Goal: Information Seeking & Learning: Learn about a topic

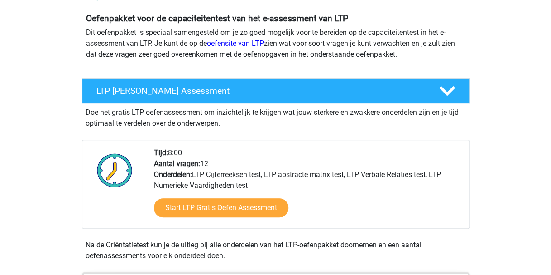
scroll to position [99, 0]
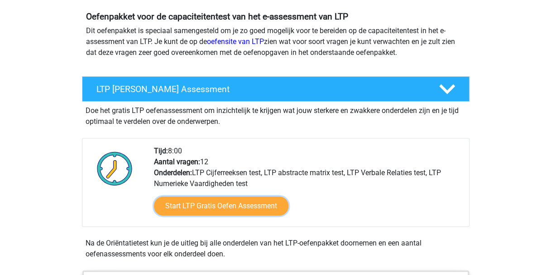
click at [220, 205] on link "Start LTP Gratis Oefen Assessment" at bounding box center [221, 205] width 135 height 19
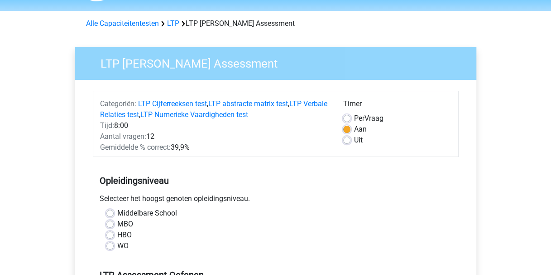
scroll to position [27, 0]
click at [105, 245] on div "Middelbare School MBO HBO WO" at bounding box center [276, 229] width 353 height 43
click at [117, 246] on label "WO" at bounding box center [122, 245] width 11 height 11
click at [112, 246] on input "WO" at bounding box center [109, 244] width 7 height 9
radio input "true"
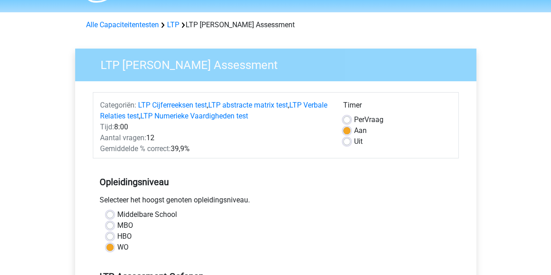
scroll to position [16, 0]
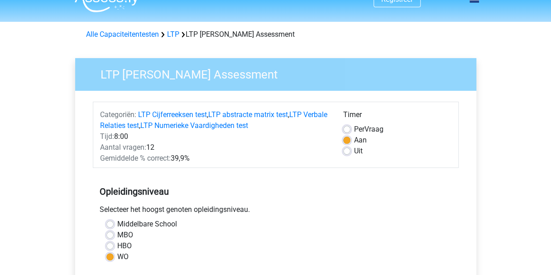
click at [174, 32] on link "LTP" at bounding box center [173, 34] width 12 height 9
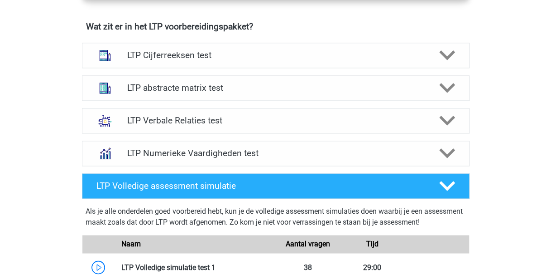
scroll to position [570, 0]
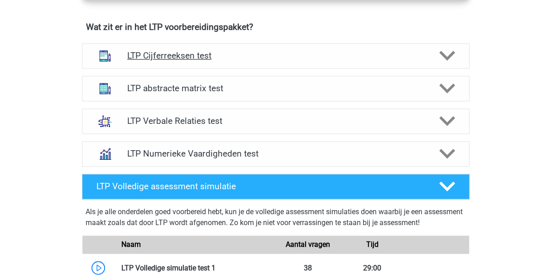
click at [452, 51] on polygon at bounding box center [447, 56] width 16 height 10
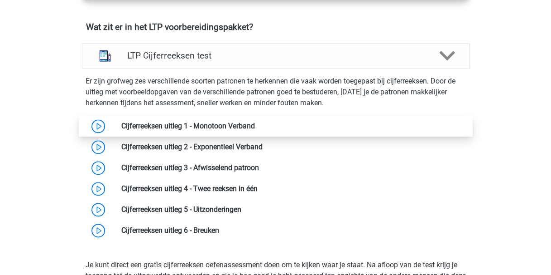
click at [255, 126] on link at bounding box center [255, 125] width 0 height 9
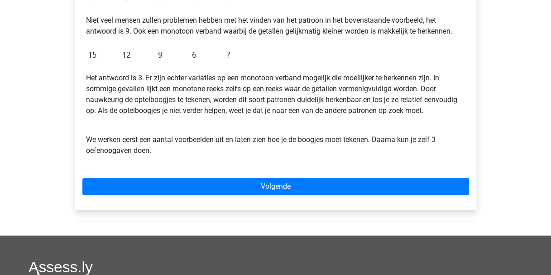
scroll to position [241, 0]
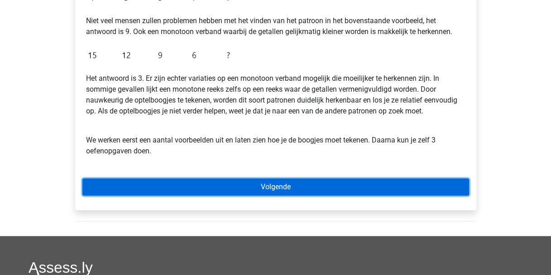
click at [278, 189] on link "Volgende" at bounding box center [275, 186] width 387 height 17
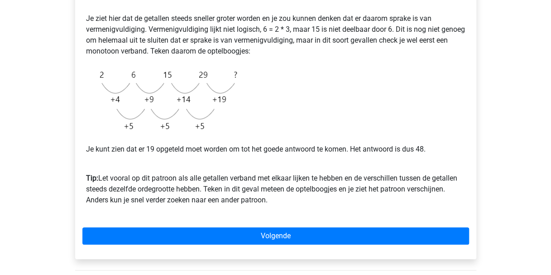
scroll to position [200, 0]
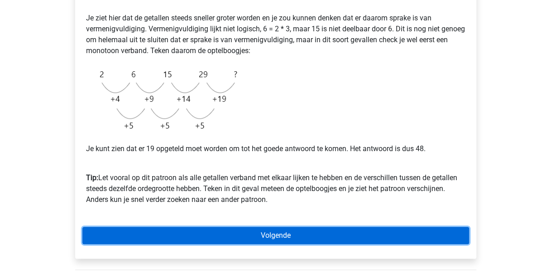
click at [285, 235] on link "Volgende" at bounding box center [275, 235] width 387 height 17
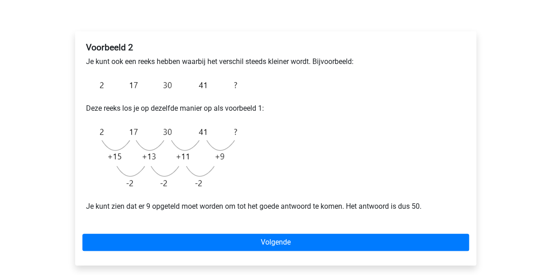
scroll to position [126, 0]
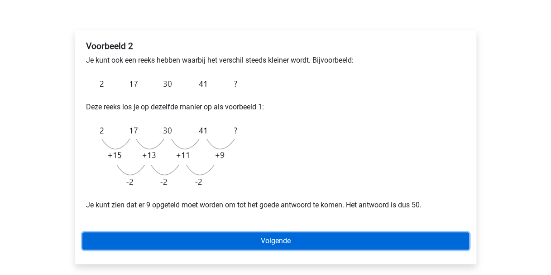
click at [268, 245] on link "Volgende" at bounding box center [275, 240] width 387 height 17
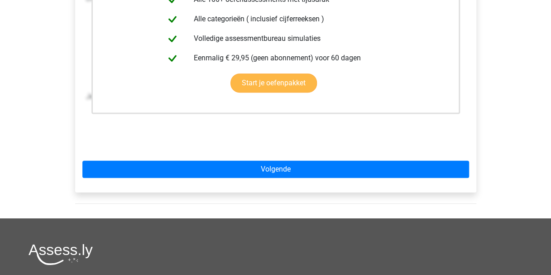
scroll to position [250, 0]
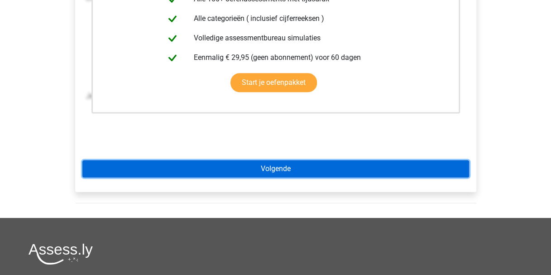
click at [277, 168] on link "Volgende" at bounding box center [275, 168] width 387 height 17
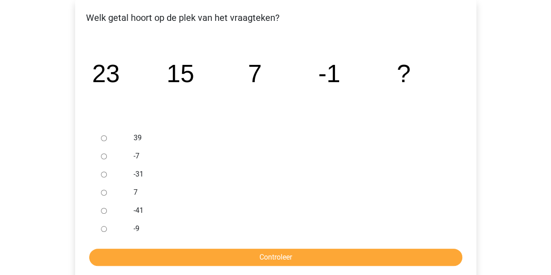
scroll to position [166, 0]
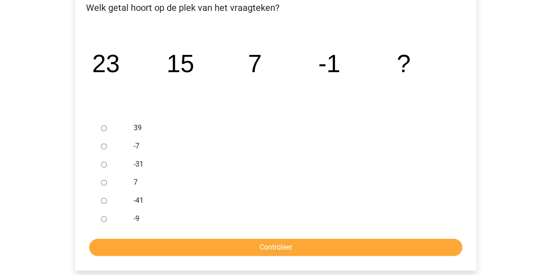
click at [103, 217] on input "-9" at bounding box center [104, 219] width 6 height 6
radio input "true"
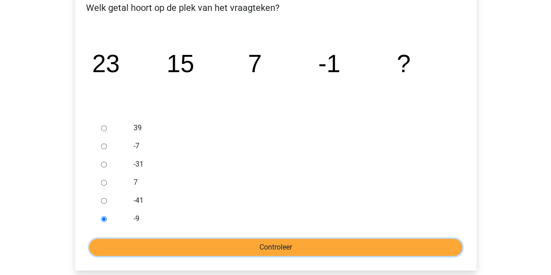
click at [261, 250] on input "Controleer" at bounding box center [275, 246] width 373 height 17
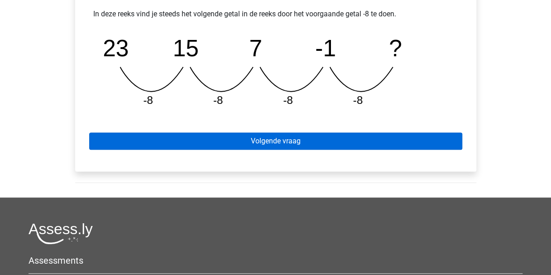
scroll to position [430, 0]
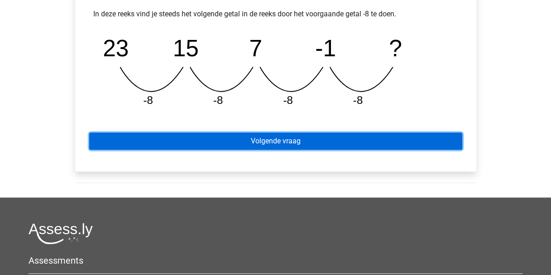
click at [289, 136] on link "Volgende vraag" at bounding box center [275, 140] width 373 height 17
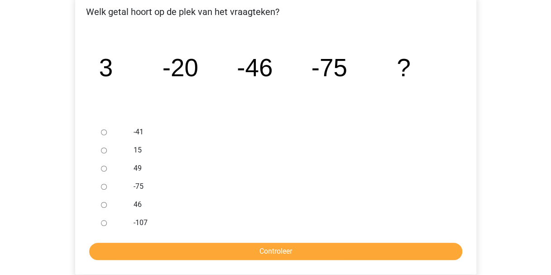
scroll to position [164, 0]
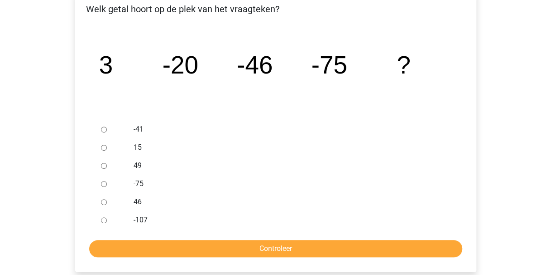
click at [103, 220] on input "-107" at bounding box center [104, 220] width 6 height 6
radio input "true"
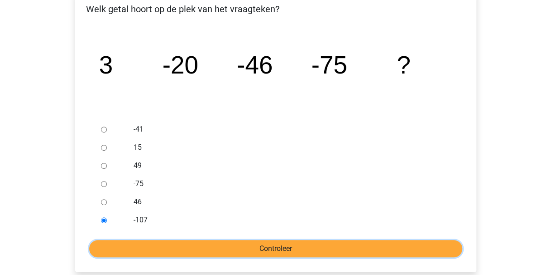
click at [258, 246] on input "Controleer" at bounding box center [275, 248] width 373 height 17
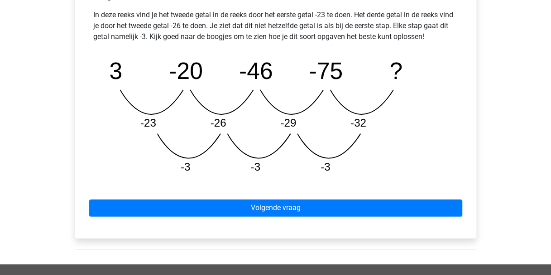
scroll to position [431, 0]
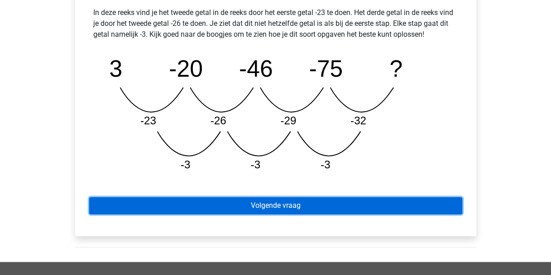
click at [285, 200] on link "Volgende vraag" at bounding box center [275, 205] width 373 height 17
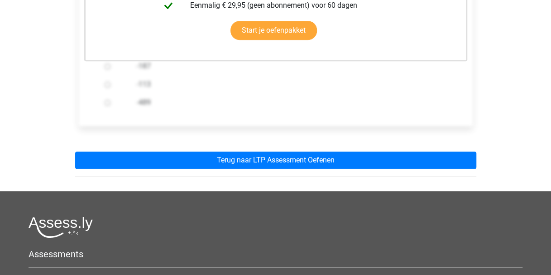
scroll to position [284, 0]
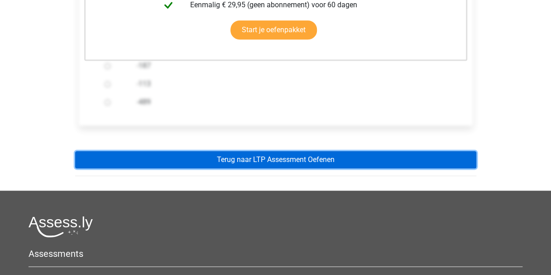
click at [283, 159] on link "Terug naar LTP Assessment Oefenen" at bounding box center [275, 159] width 401 height 17
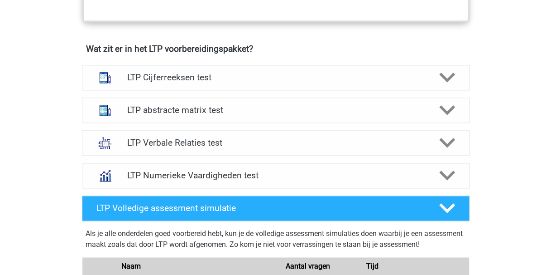
scroll to position [547, 0]
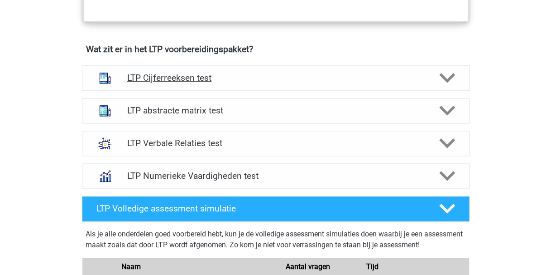
click at [255, 81] on h4 "LTP Cijferreeksen test" at bounding box center [275, 77] width 297 height 10
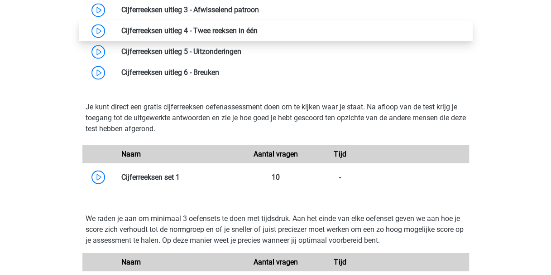
scroll to position [728, 0]
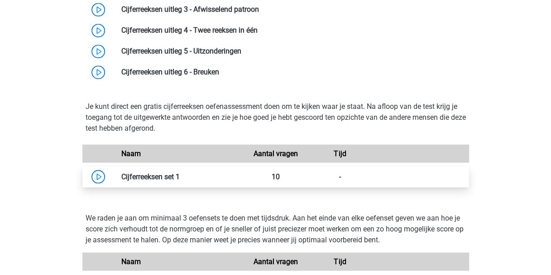
click at [180, 177] on link at bounding box center [180, 176] width 0 height 9
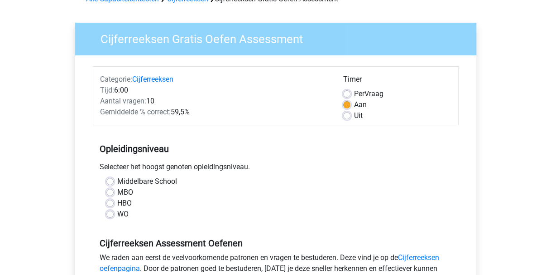
scroll to position [52, 0]
click at [117, 213] on label "WO" at bounding box center [122, 213] width 11 height 11
click at [110, 213] on input "WO" at bounding box center [109, 212] width 7 height 9
radio input "true"
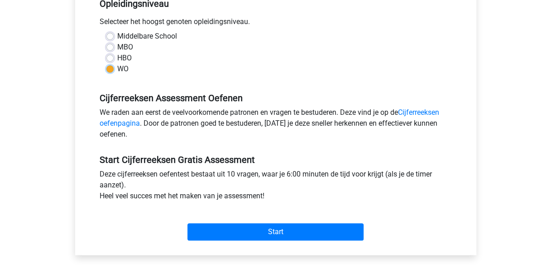
scroll to position [200, 0]
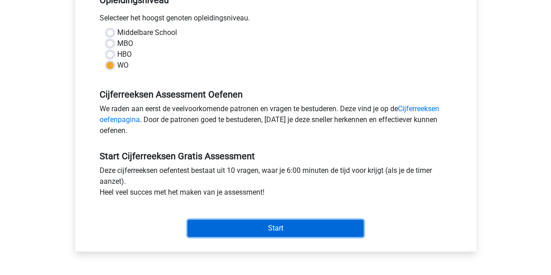
click at [291, 233] on input "Start" at bounding box center [276, 227] width 176 height 17
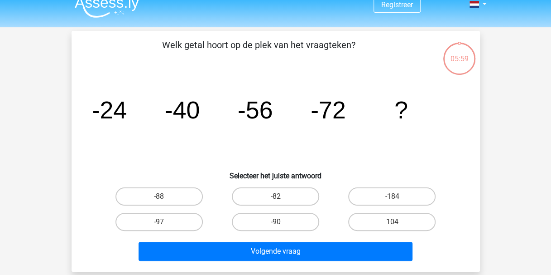
scroll to position [12, 0]
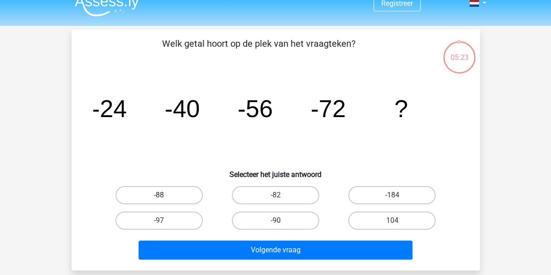
click at [169, 194] on label "-88" at bounding box center [159, 195] width 87 height 18
click at [165, 195] on input "-88" at bounding box center [162, 198] width 6 height 6
radio input "true"
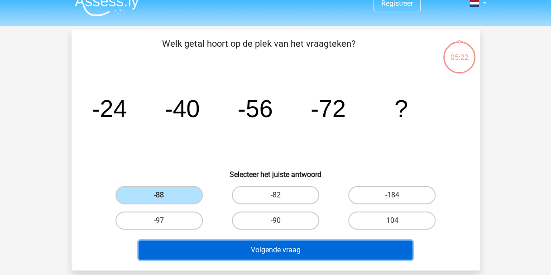
click at [289, 243] on button "Volgende vraag" at bounding box center [276, 249] width 274 height 19
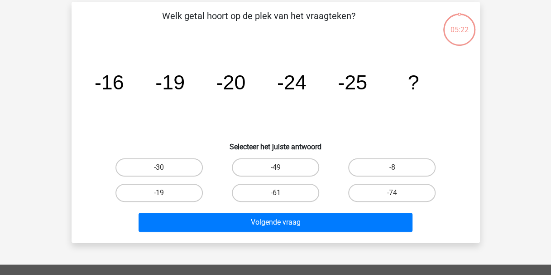
scroll to position [42, 0]
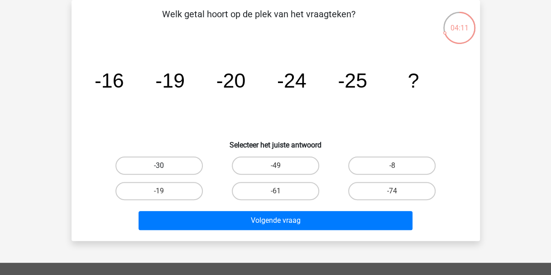
click at [172, 164] on label "-30" at bounding box center [159, 165] width 87 height 18
click at [165, 165] on input "-30" at bounding box center [162, 168] width 6 height 6
radio input "true"
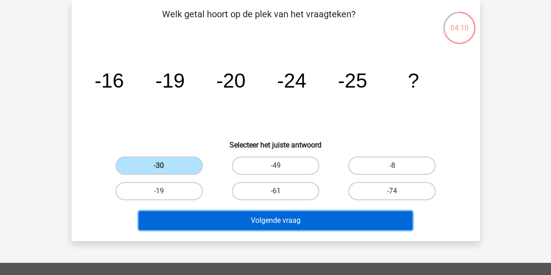
click at [288, 217] on button "Volgende vraag" at bounding box center [276, 220] width 274 height 19
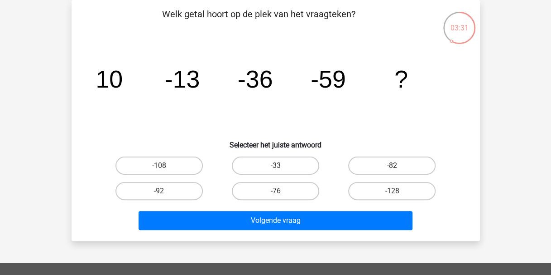
click at [384, 164] on label "-82" at bounding box center [391, 165] width 87 height 18
click at [392, 165] on input "-82" at bounding box center [395, 168] width 6 height 6
radio input "true"
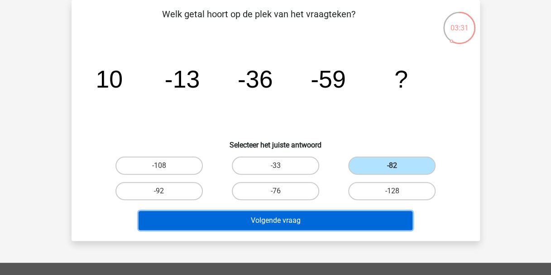
click at [281, 223] on button "Volgende vraag" at bounding box center [276, 220] width 274 height 19
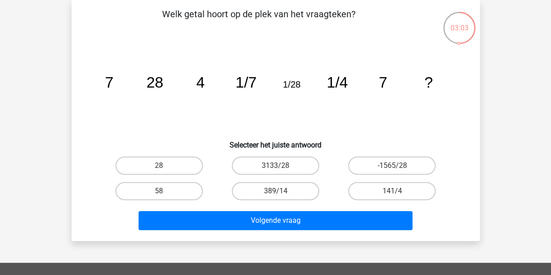
click at [163, 166] on input "28" at bounding box center [162, 168] width 6 height 6
radio input "true"
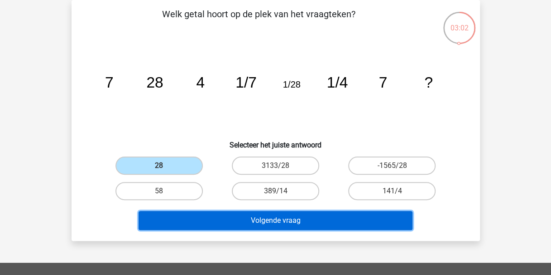
click at [264, 214] on button "Volgende vraag" at bounding box center [276, 220] width 274 height 19
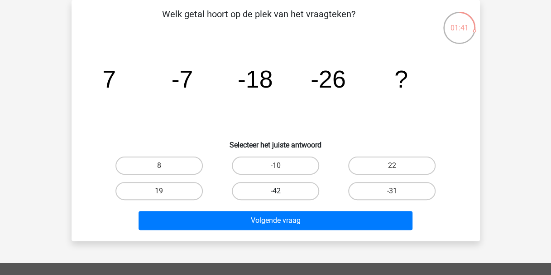
click at [272, 188] on label "-42" at bounding box center [275, 191] width 87 height 18
click at [275, 191] on input "-42" at bounding box center [278, 194] width 6 height 6
radio input "true"
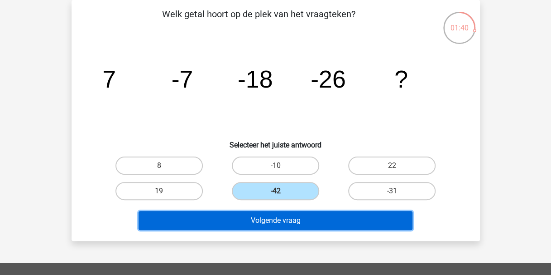
click at [301, 226] on button "Volgende vraag" at bounding box center [276, 220] width 274 height 19
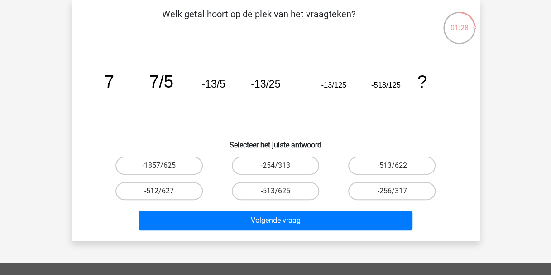
click at [188, 189] on label "-512/627" at bounding box center [159, 191] width 87 height 18
click at [165, 191] on input "-512/627" at bounding box center [162, 194] width 6 height 6
radio input "true"
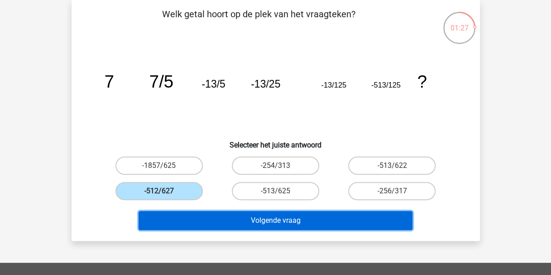
click at [288, 221] on button "Volgende vraag" at bounding box center [276, 220] width 274 height 19
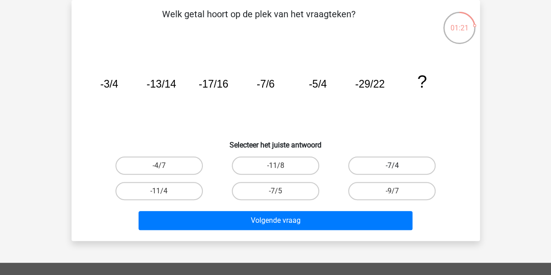
click at [362, 169] on label "-7/4" at bounding box center [391, 165] width 87 height 18
click at [392, 169] on input "-7/4" at bounding box center [395, 168] width 6 height 6
radio input "true"
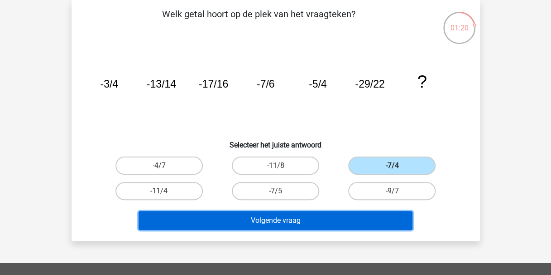
click at [328, 215] on button "Volgende vraag" at bounding box center [276, 220] width 274 height 19
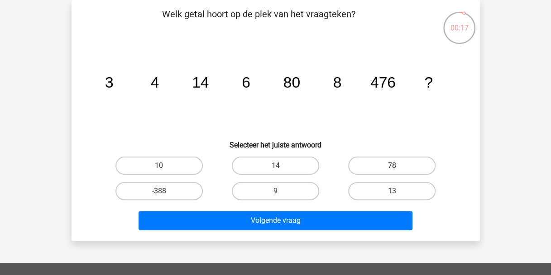
click at [376, 169] on label "78" at bounding box center [391, 165] width 87 height 18
click at [392, 169] on input "78" at bounding box center [395, 168] width 6 height 6
radio input "true"
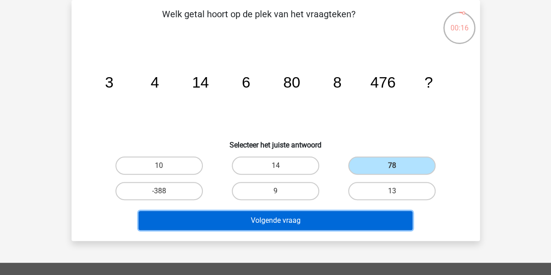
click at [280, 220] on button "Volgende vraag" at bounding box center [276, 220] width 274 height 19
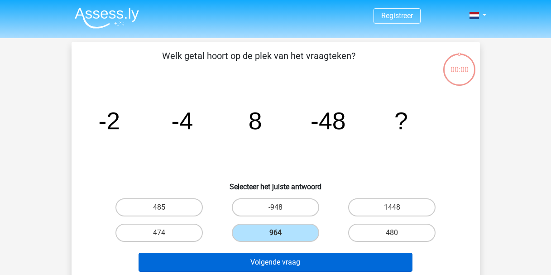
scroll to position [42, 0]
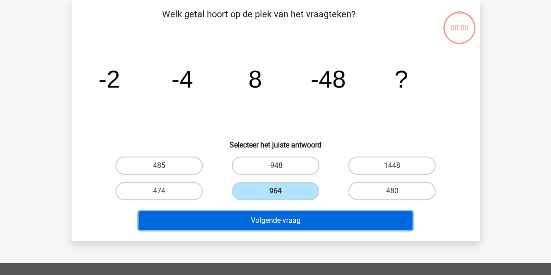
click at [278, 216] on button "Volgende vraag" at bounding box center [276, 220] width 274 height 19
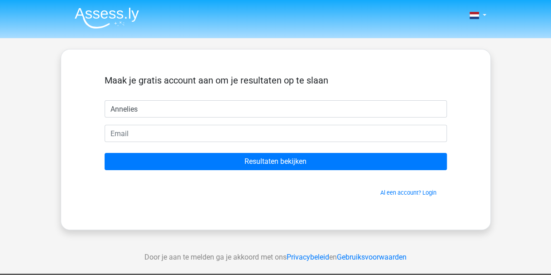
type input "Annelies"
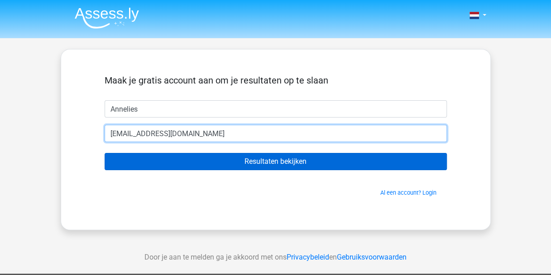
type input "[EMAIL_ADDRESS][DOMAIN_NAME]"
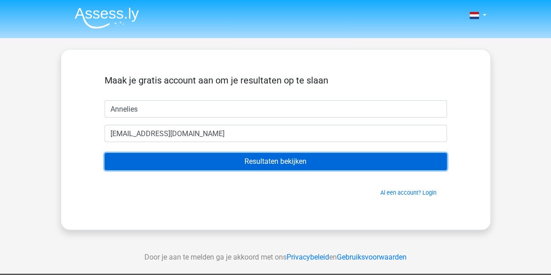
click at [316, 158] on input "Resultaten bekijken" at bounding box center [276, 161] width 343 height 17
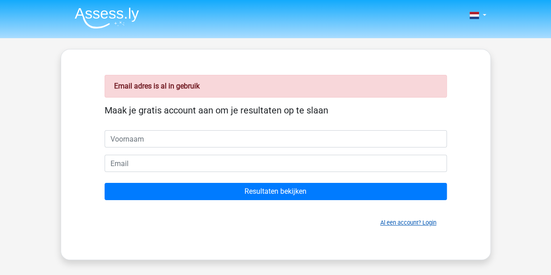
click at [415, 220] on link "Al een account? Login" at bounding box center [409, 222] width 56 height 7
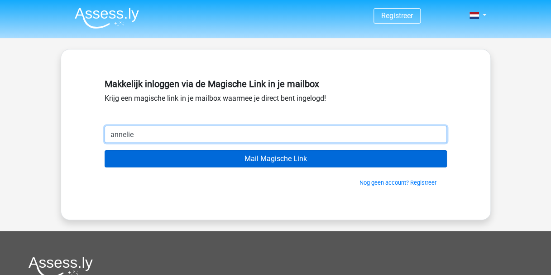
type input "[EMAIL_ADDRESS][DOMAIN_NAME]"
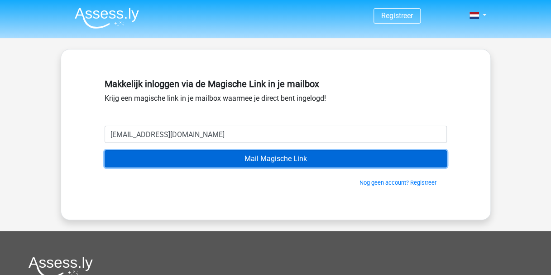
click at [277, 161] on input "Mail Magische Link" at bounding box center [276, 158] width 343 height 17
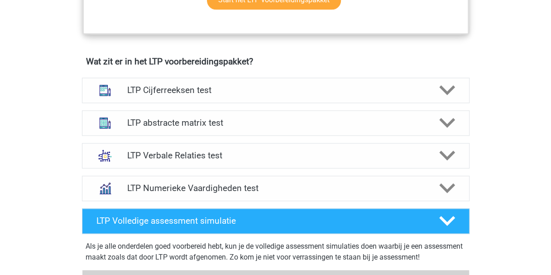
scroll to position [536, 0]
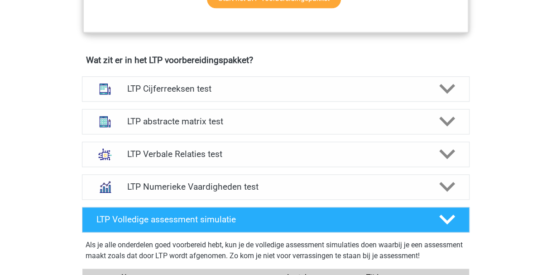
click at [257, 118] on h4 "LTP abstracte matrix test" at bounding box center [275, 121] width 297 height 10
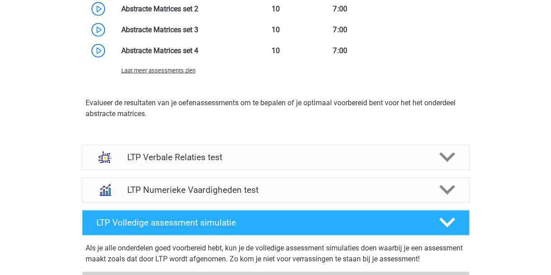
scroll to position [1016, 0]
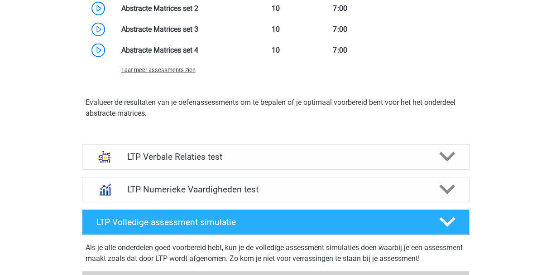
click at [306, 156] on h4 "LTP Verbale Relaties test" at bounding box center [275, 156] width 297 height 10
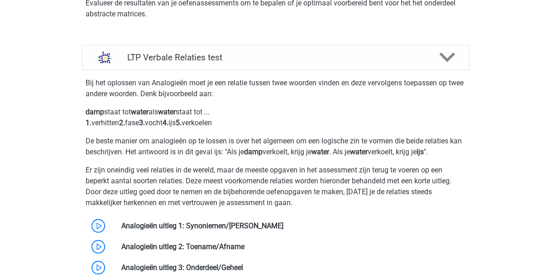
scroll to position [1115, 0]
click at [414, 55] on h4 "LTP Verbale Relaties test" at bounding box center [275, 58] width 297 height 10
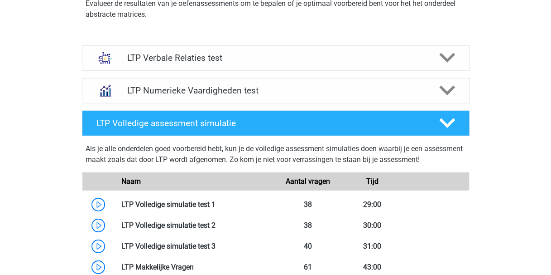
click at [261, 93] on h4 "LTP Numerieke Vaardigheden test" at bounding box center [275, 90] width 297 height 10
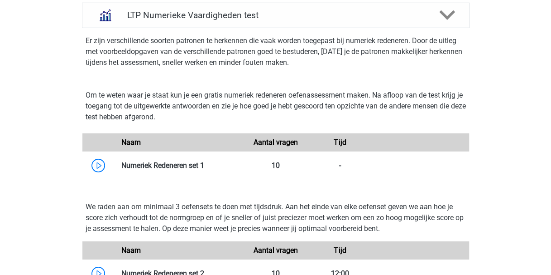
scroll to position [1190, 0]
click at [204, 163] on link at bounding box center [204, 164] width 0 height 9
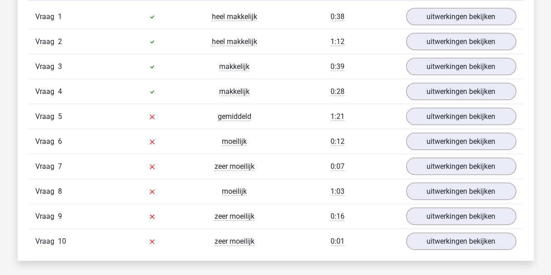
scroll to position [850, 0]
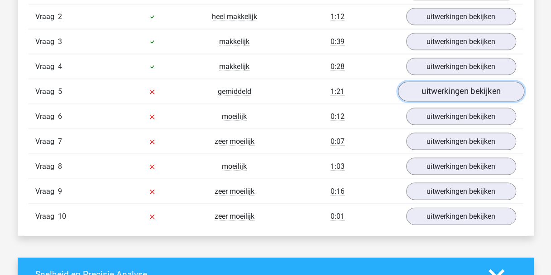
click at [430, 93] on link "uitwerkingen bekijken" at bounding box center [461, 92] width 126 height 20
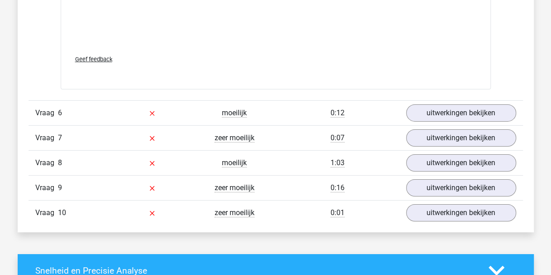
scroll to position [1413, 0]
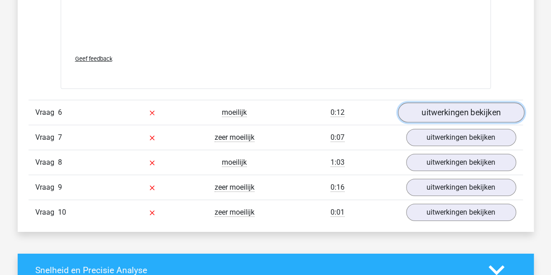
click at [444, 106] on link "uitwerkingen bekijken" at bounding box center [461, 112] width 126 height 20
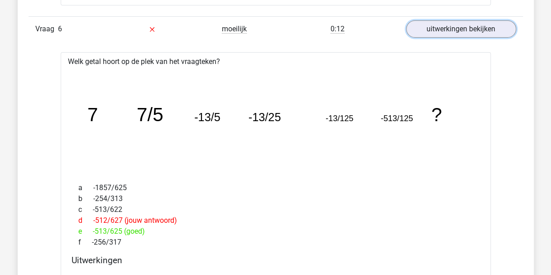
scroll to position [1484, 0]
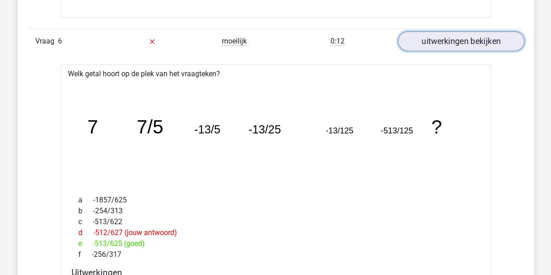
click at [461, 31] on link "uitwerkingen bekijken" at bounding box center [461, 41] width 126 height 20
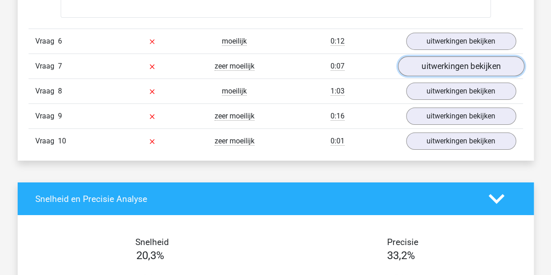
click at [421, 64] on link "uitwerkingen bekijken" at bounding box center [461, 66] width 126 height 20
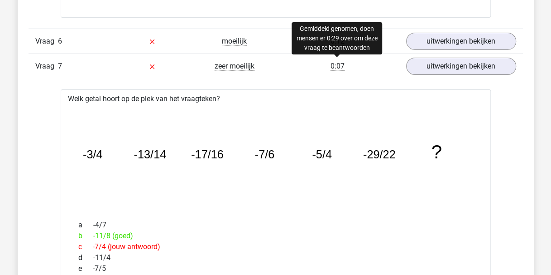
click at [338, 64] on span "0:07" at bounding box center [338, 66] width 14 height 9
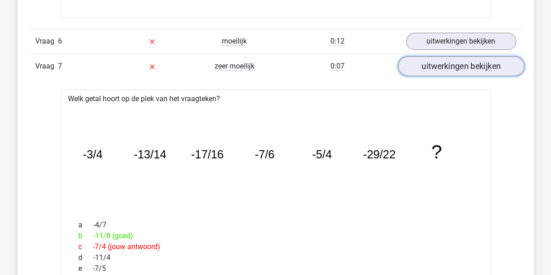
click at [429, 66] on link "uitwerkingen bekijken" at bounding box center [461, 66] width 126 height 20
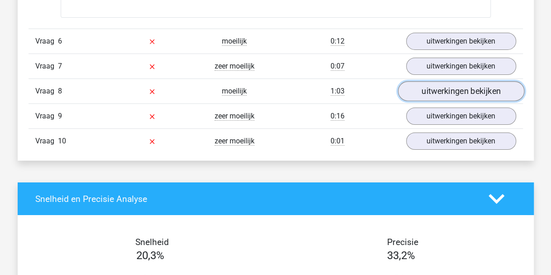
click at [416, 92] on link "uitwerkingen bekijken" at bounding box center [461, 91] width 126 height 20
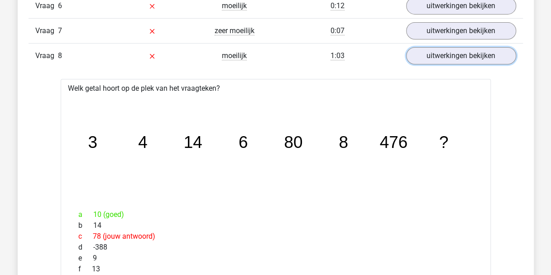
scroll to position [1522, 0]
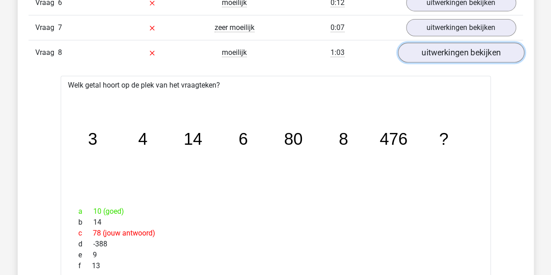
click at [442, 53] on link "uitwerkingen bekijken" at bounding box center [461, 53] width 126 height 20
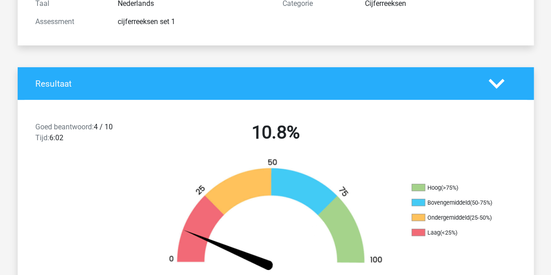
scroll to position [0, 0]
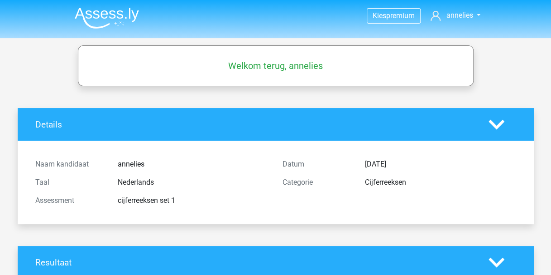
click at [506, 124] on div at bounding box center [502, 124] width 41 height 16
click at [457, 13] on span "annelies" at bounding box center [459, 15] width 27 height 9
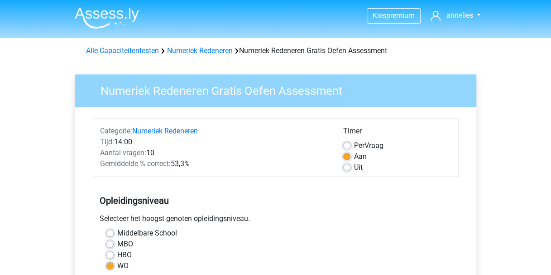
click at [146, 51] on link "Alle Capaciteitentesten" at bounding box center [122, 50] width 73 height 9
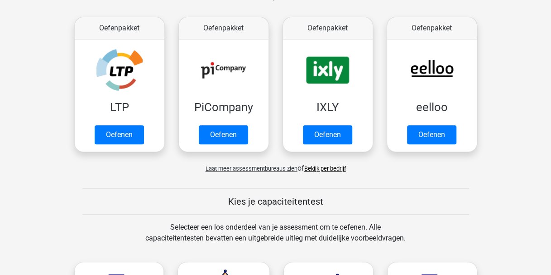
scroll to position [156, 0]
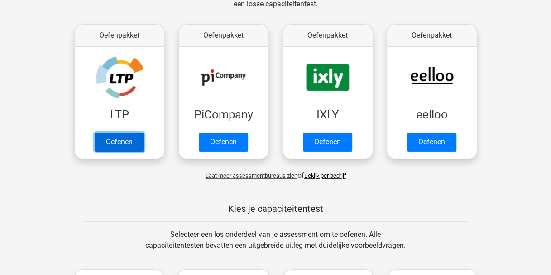
click at [129, 138] on link "Oefenen" at bounding box center [119, 141] width 49 height 19
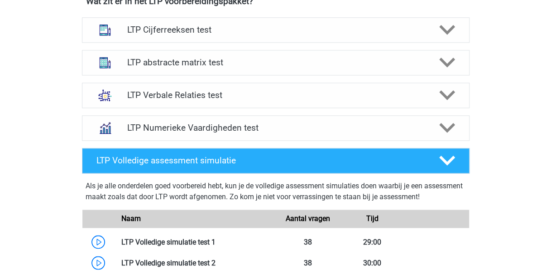
scroll to position [596, 0]
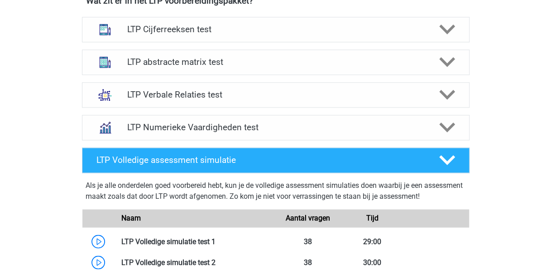
click at [442, 29] on icon at bounding box center [447, 29] width 16 height 16
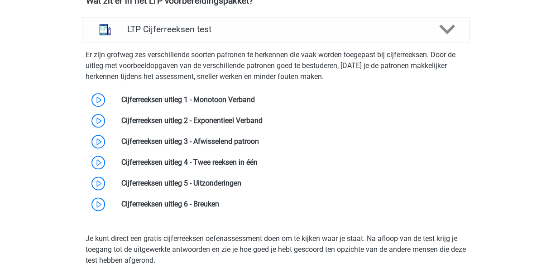
click at [442, 29] on icon at bounding box center [447, 29] width 16 height 16
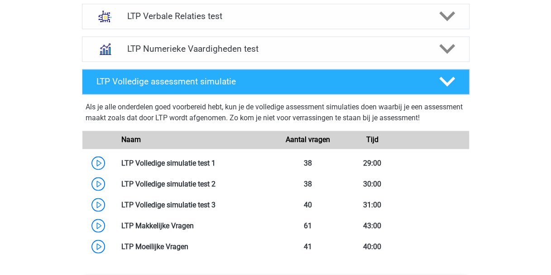
scroll to position [672, 0]
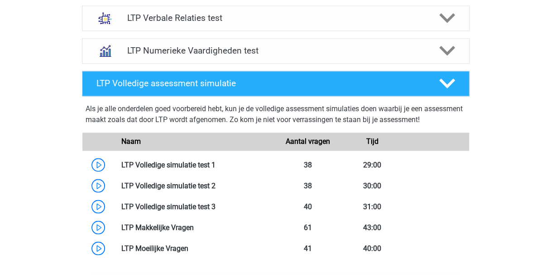
click at [449, 53] on icon at bounding box center [447, 51] width 16 height 16
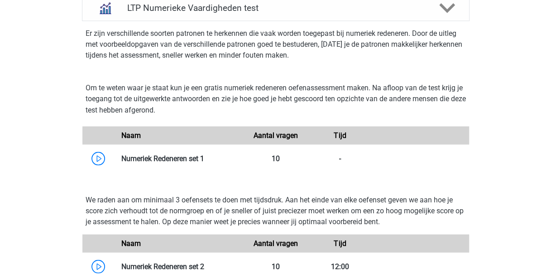
scroll to position [715, 0]
click at [204, 154] on link at bounding box center [204, 158] width 0 height 9
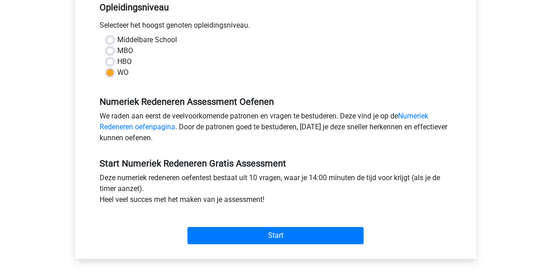
scroll to position [193, 0]
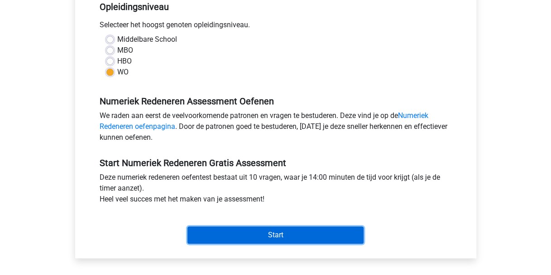
click at [280, 232] on input "Start" at bounding box center [276, 234] width 176 height 17
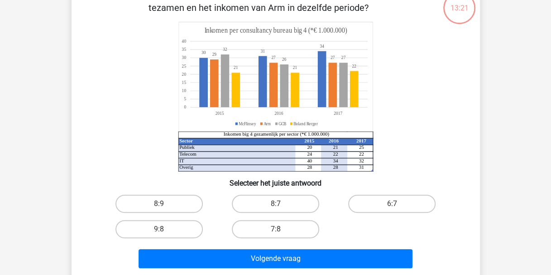
scroll to position [62, 0]
click at [417, 105] on icon "Sector 2015 2016 2017 Publiek 20 21 25 Telecom 24 22 22 IT 40 34 32 Overig 28 2…" at bounding box center [275, 97] width 365 height 150
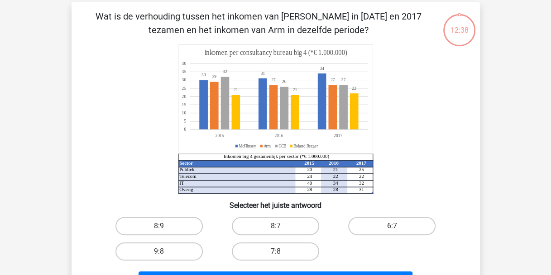
scroll to position [34, 0]
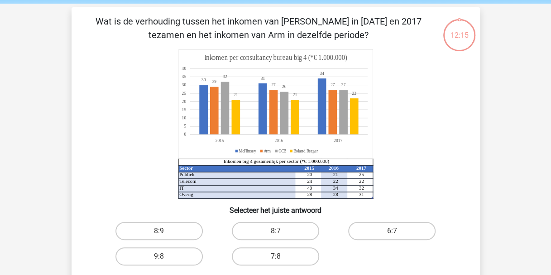
click at [266, 222] on label "8:7" at bounding box center [275, 231] width 87 height 18
click at [275, 231] on input "8:7" at bounding box center [278, 234] width 6 height 6
radio input "true"
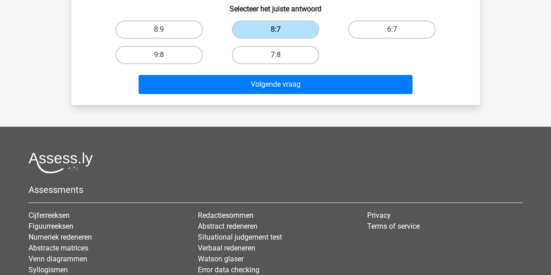
scroll to position [236, 0]
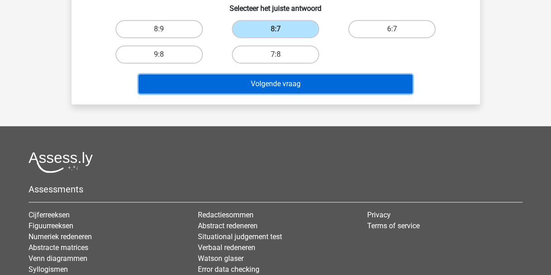
click at [292, 84] on button "Volgende vraag" at bounding box center [276, 83] width 274 height 19
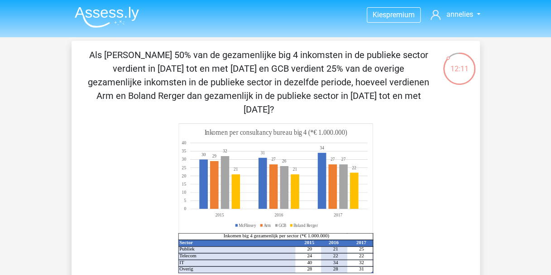
scroll to position [0, 0]
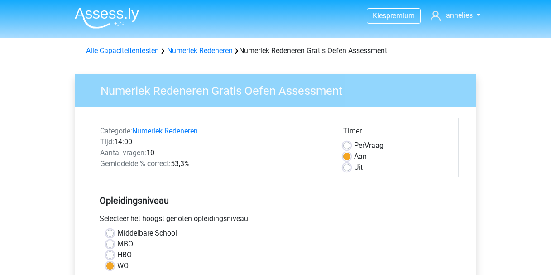
scroll to position [193, 0]
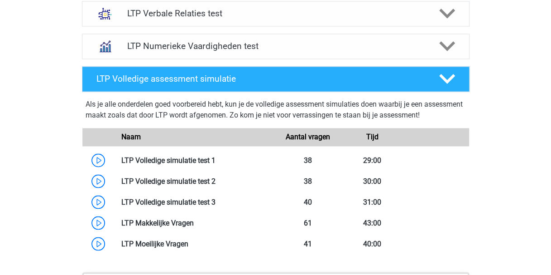
scroll to position [678, 0]
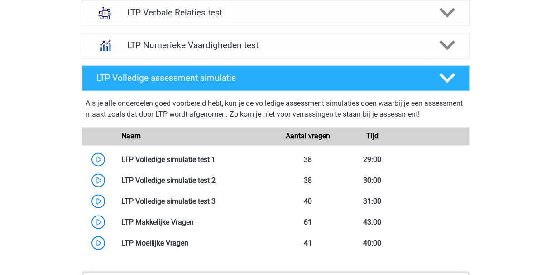
click at [222, 46] on h4 "LTP Numerieke Vaardigheden test" at bounding box center [275, 45] width 297 height 10
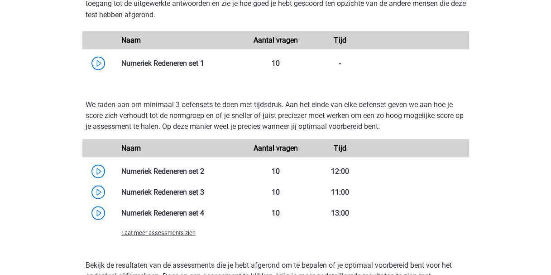
scroll to position [811, 0]
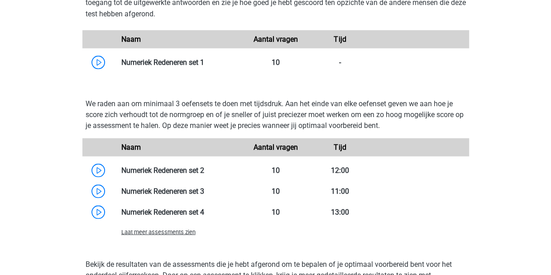
click at [167, 226] on div "Laat meer assessments zien" at bounding box center [179, 231] width 129 height 11
click at [167, 230] on span "Laat meer assessments zien" at bounding box center [158, 231] width 74 height 7
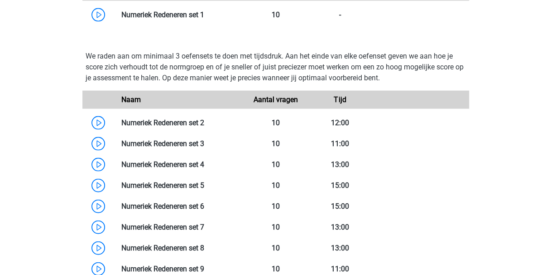
scroll to position [858, 0]
click at [204, 126] on link at bounding box center [204, 123] width 0 height 9
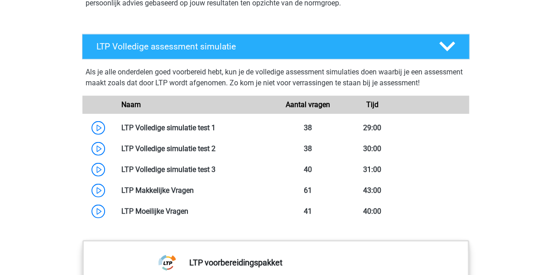
scroll to position [1222, 0]
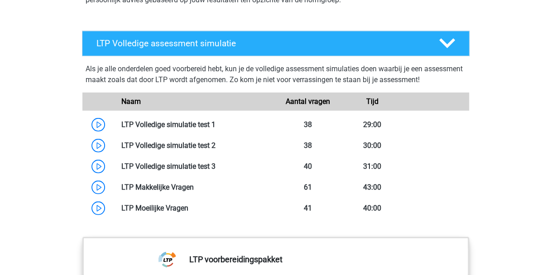
click at [216, 121] on link at bounding box center [216, 124] width 0 height 9
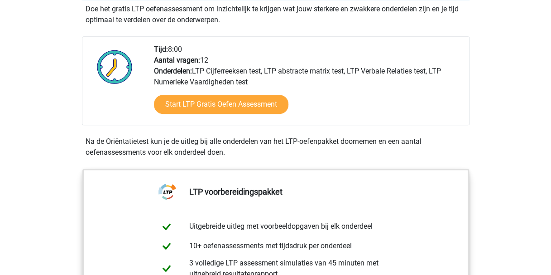
scroll to position [199, 0]
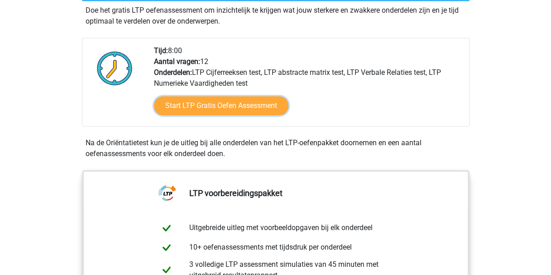
click at [232, 106] on link "Start LTP Gratis Oefen Assessment" at bounding box center [221, 105] width 135 height 19
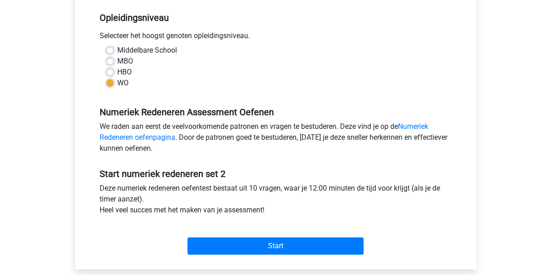
scroll to position [184, 0]
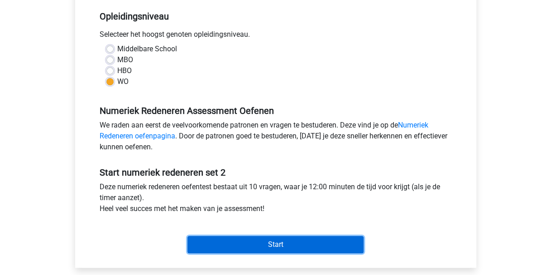
click at [255, 250] on input "Start" at bounding box center [276, 244] width 176 height 17
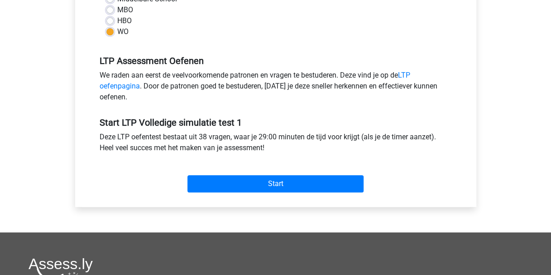
scroll to position [252, 0]
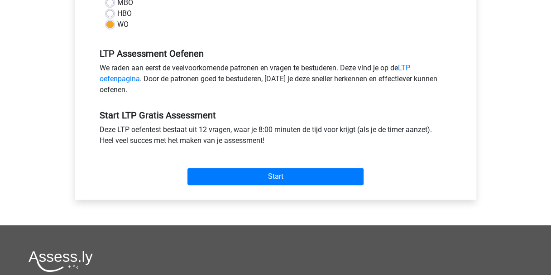
scroll to position [254, 0]
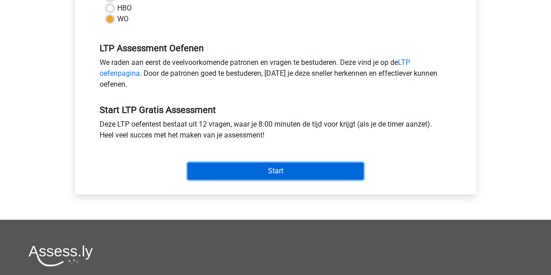
click at [271, 168] on input "Start" at bounding box center [276, 170] width 176 height 17
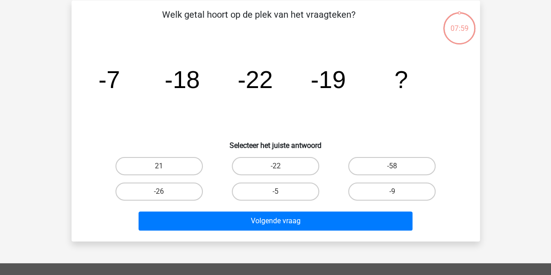
scroll to position [48, 0]
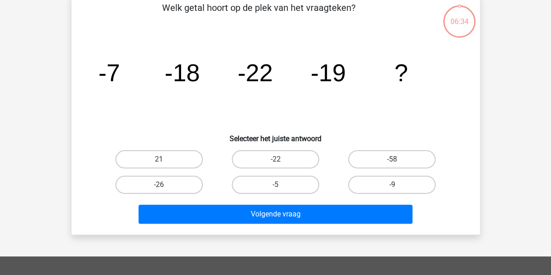
click at [184, 187] on label "-26" at bounding box center [159, 184] width 87 height 18
click at [165, 187] on input "-26" at bounding box center [162, 187] width 6 height 6
radio input "true"
click at [237, 197] on div "-5" at bounding box center [275, 184] width 116 height 25
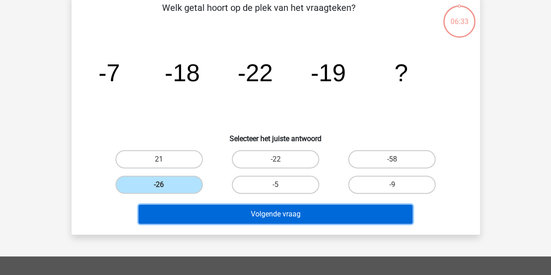
click at [254, 212] on button "Volgende vraag" at bounding box center [276, 213] width 274 height 19
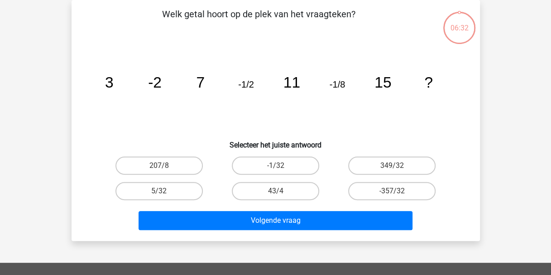
scroll to position [42, 0]
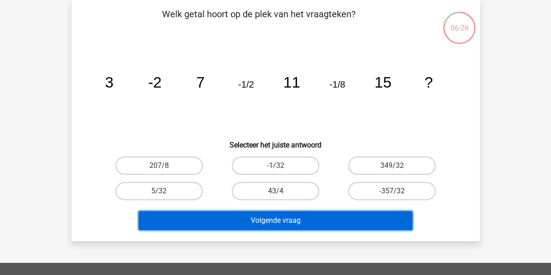
click at [275, 219] on button "Volgende vraag" at bounding box center [276, 220] width 274 height 19
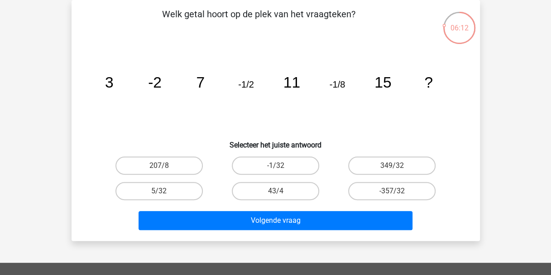
click at [295, 188] on label "43/4" at bounding box center [275, 191] width 87 height 18
click at [281, 191] on input "43/4" at bounding box center [278, 194] width 6 height 6
radio input "true"
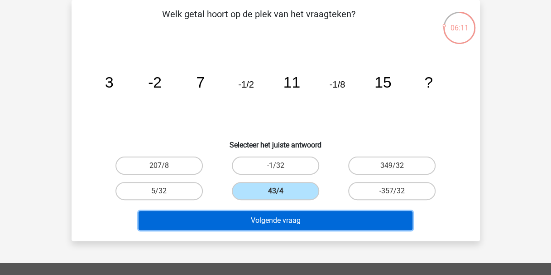
click at [293, 218] on button "Volgende vraag" at bounding box center [276, 220] width 274 height 19
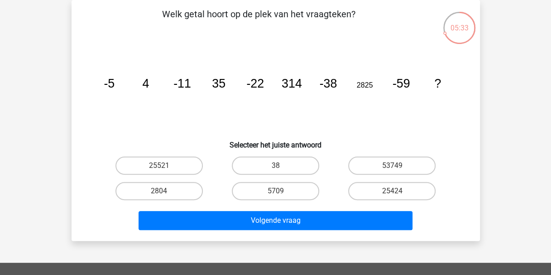
click at [292, 188] on label "5709" at bounding box center [275, 191] width 87 height 18
click at [281, 191] on input "5709" at bounding box center [278, 194] width 6 height 6
radio input "true"
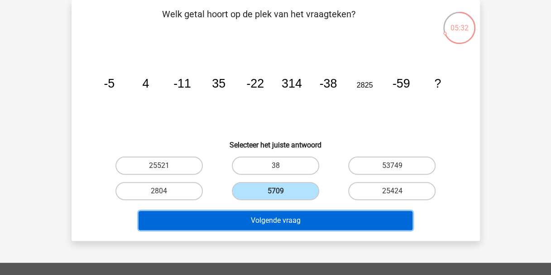
click at [277, 222] on button "Volgende vraag" at bounding box center [276, 220] width 274 height 19
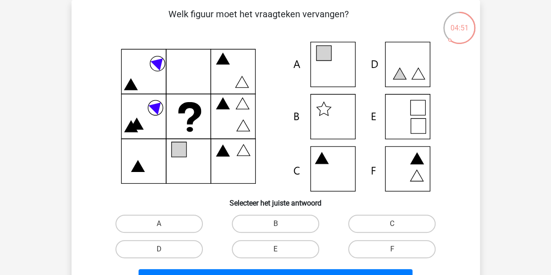
click at [163, 225] on input "A" at bounding box center [162, 226] width 6 height 6
radio input "true"
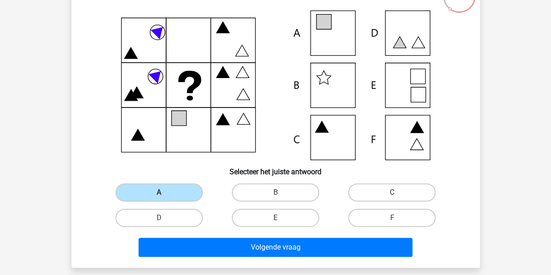
scroll to position [73, 0]
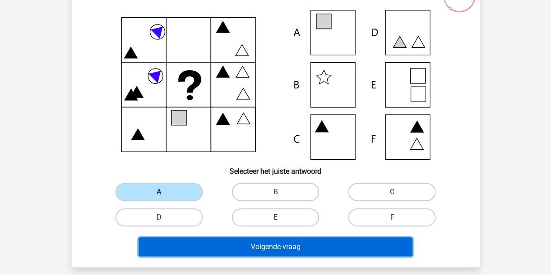
click at [291, 250] on button "Volgende vraag" at bounding box center [276, 246] width 274 height 19
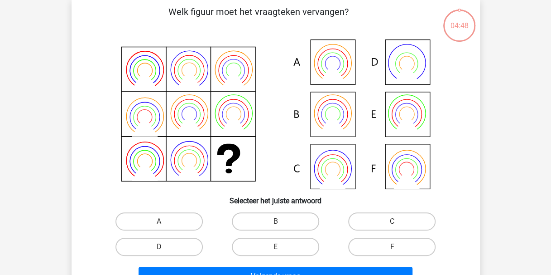
scroll to position [42, 0]
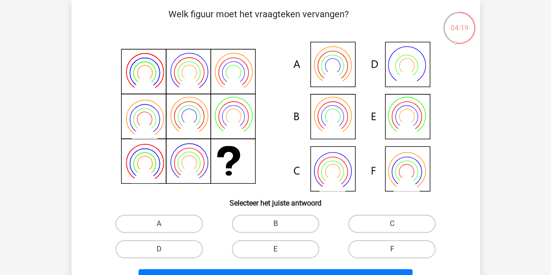
click at [283, 217] on label "B" at bounding box center [275, 223] width 87 height 18
click at [281, 223] on input "B" at bounding box center [278, 226] width 6 height 6
radio input "true"
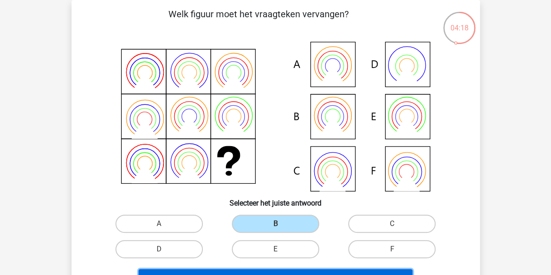
click at [347, 270] on button "Volgende vraag" at bounding box center [276, 278] width 274 height 19
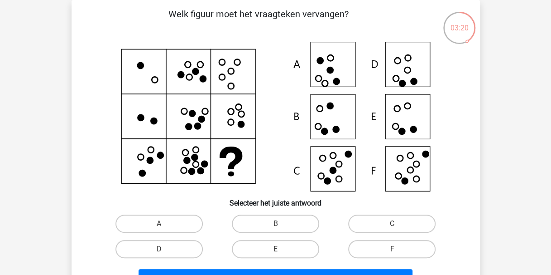
click at [277, 248] on label "E" at bounding box center [275, 249] width 87 height 18
click at [277, 249] on input "E" at bounding box center [278, 252] width 6 height 6
radio input "true"
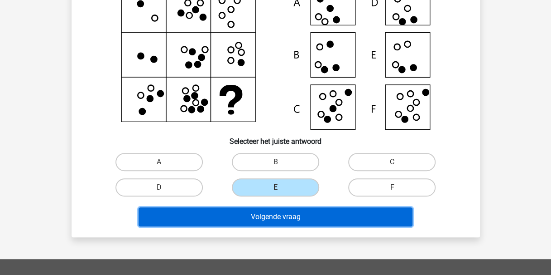
click at [315, 217] on button "Volgende vraag" at bounding box center [276, 216] width 274 height 19
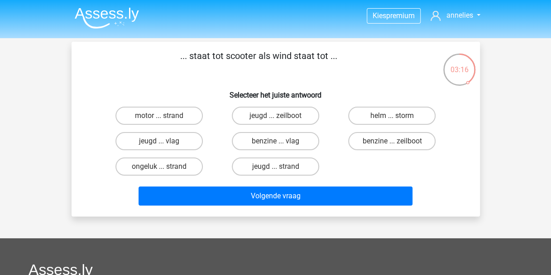
scroll to position [0, 0]
click at [358, 139] on label "benzine ... zeilboot" at bounding box center [391, 141] width 87 height 18
click at [392, 141] on input "benzine ... zeilboot" at bounding box center [395, 144] width 6 height 6
radio input "true"
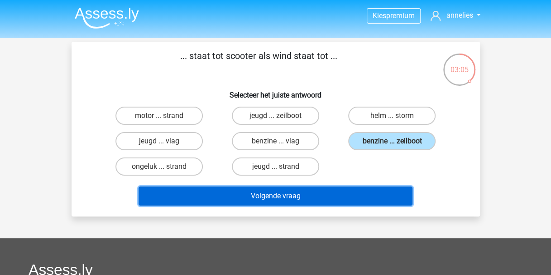
click at [303, 195] on button "Volgende vraag" at bounding box center [276, 195] width 274 height 19
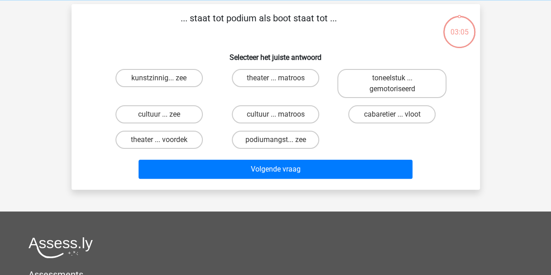
scroll to position [42, 0]
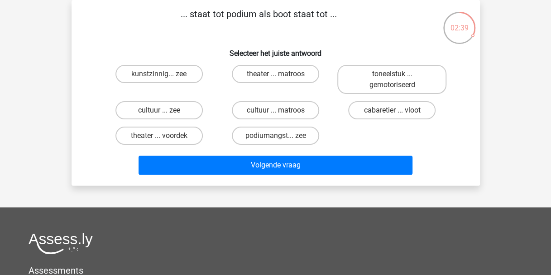
click at [401, 112] on label "cabaretier ... vloot" at bounding box center [391, 110] width 87 height 18
click at [398, 112] on input "cabaretier ... vloot" at bounding box center [395, 113] width 6 height 6
radio input "true"
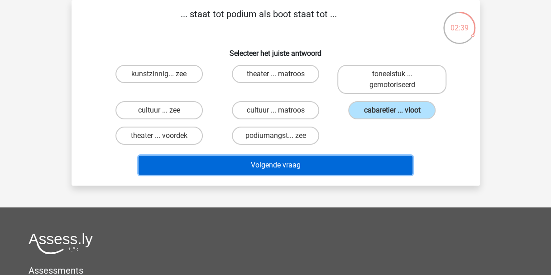
click at [307, 162] on button "Volgende vraag" at bounding box center [276, 164] width 274 height 19
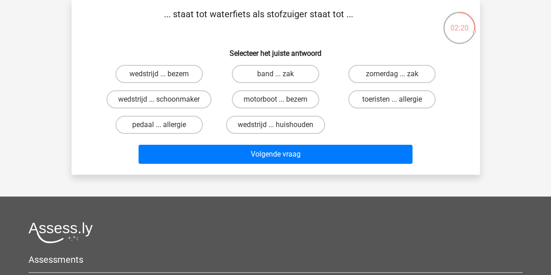
click at [288, 101] on label "motorboot ... bezem" at bounding box center [275, 99] width 87 height 18
click at [281, 101] on input "motorboot ... bezem" at bounding box center [278, 102] width 6 height 6
radio input "true"
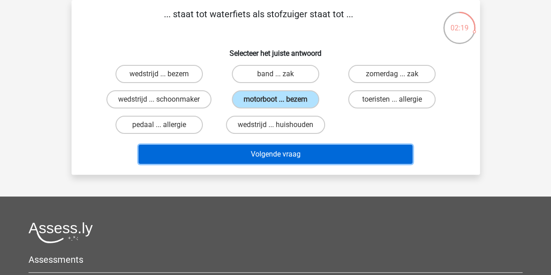
click at [273, 155] on button "Volgende vraag" at bounding box center [276, 154] width 274 height 19
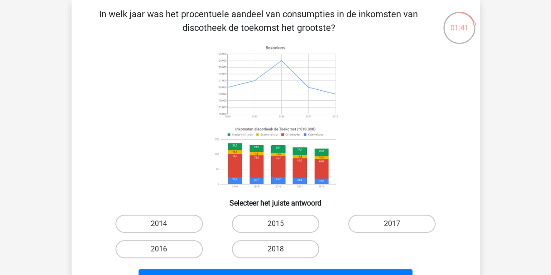
click at [166, 224] on label "2014" at bounding box center [159, 223] width 87 height 18
click at [165, 224] on input "2014" at bounding box center [162, 226] width 6 height 6
radio input "true"
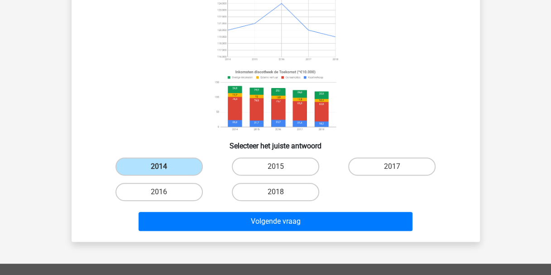
scroll to position [101, 0]
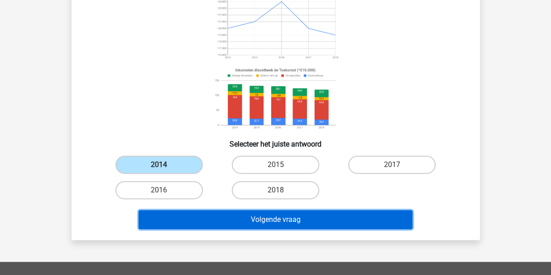
click at [270, 225] on button "Volgende vraag" at bounding box center [276, 219] width 274 height 19
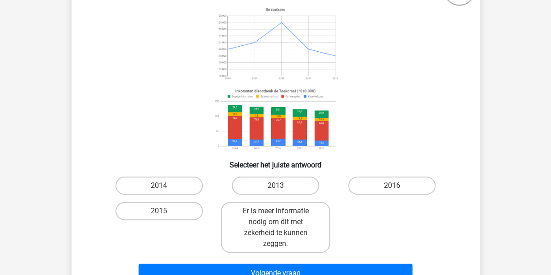
scroll to position [80, 0]
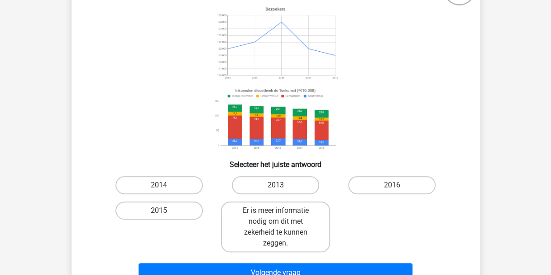
click at [174, 215] on label "2015" at bounding box center [159, 210] width 87 height 18
click at [165, 215] on input "2015" at bounding box center [162, 213] width 6 height 6
radio input "true"
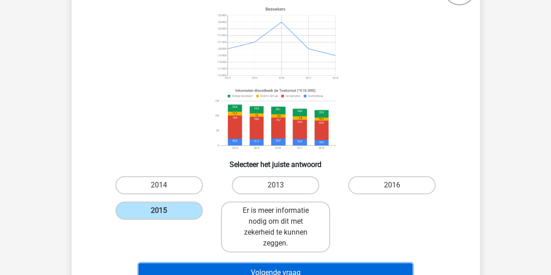
click at [286, 267] on button "Volgende vraag" at bounding box center [276, 272] width 274 height 19
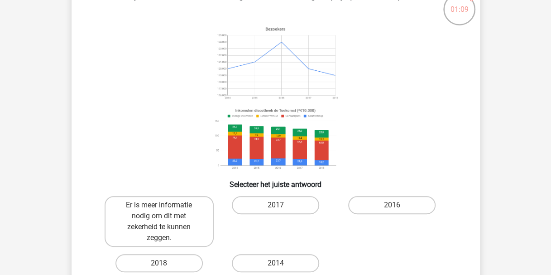
scroll to position [61, 0]
click at [188, 218] on label "Er is meer informatie nodig om dit met zekerheid te kunnen zeggen." at bounding box center [159, 220] width 109 height 51
click at [165, 210] on input "Er is meer informatie nodig om dit met zekerheid te kunnen zeggen." at bounding box center [162, 207] width 6 height 6
radio input "true"
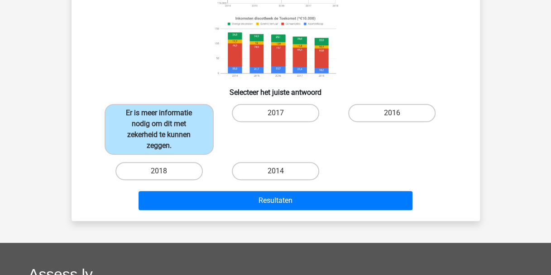
scroll to position [153, 0]
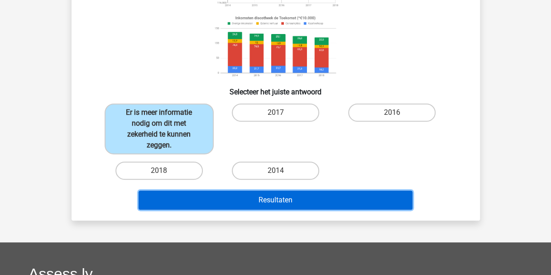
click at [275, 196] on button "Resultaten" at bounding box center [276, 199] width 274 height 19
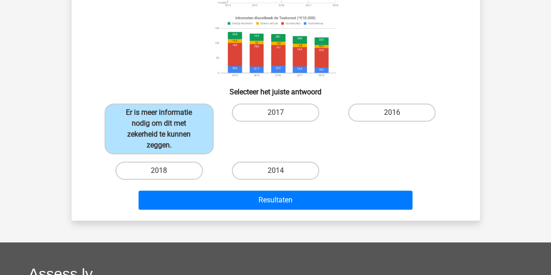
scroll to position [74, 0]
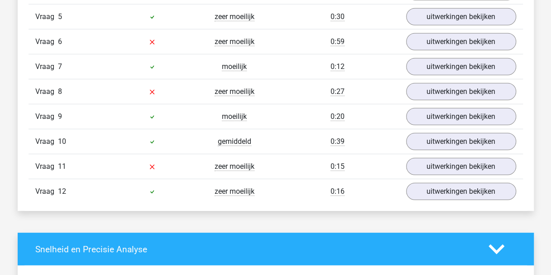
scroll to position [1139, 0]
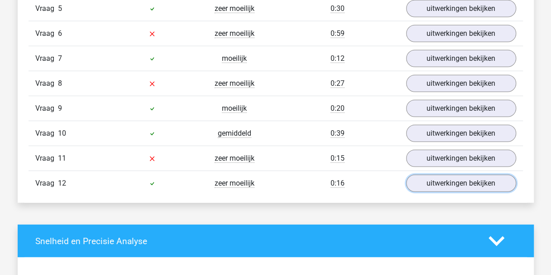
click at [469, 174] on link "uitwerkingen bekijken" at bounding box center [461, 182] width 110 height 17
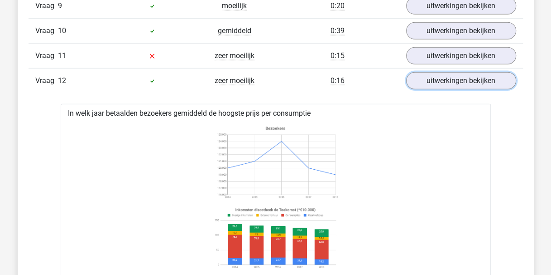
scroll to position [1224, 0]
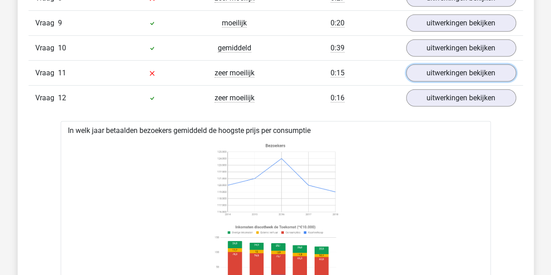
click at [475, 72] on link "uitwerkingen bekijken" at bounding box center [461, 72] width 110 height 17
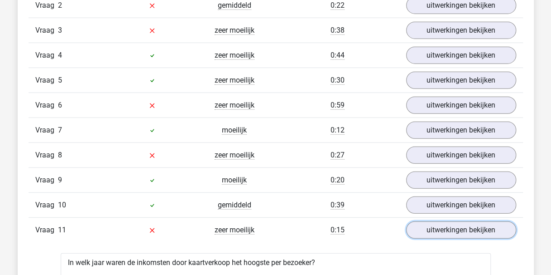
scroll to position [1069, 0]
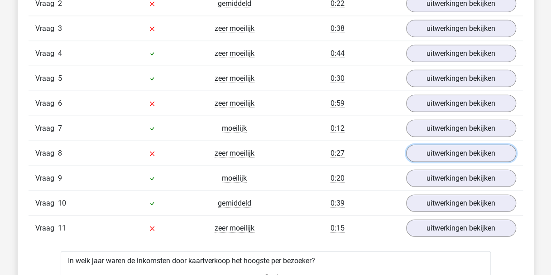
click at [473, 148] on link "uitwerkingen bekijken" at bounding box center [461, 153] width 110 height 17
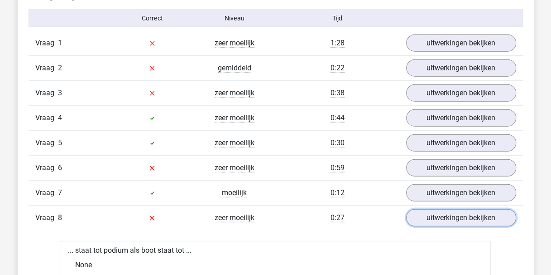
scroll to position [1000, 0]
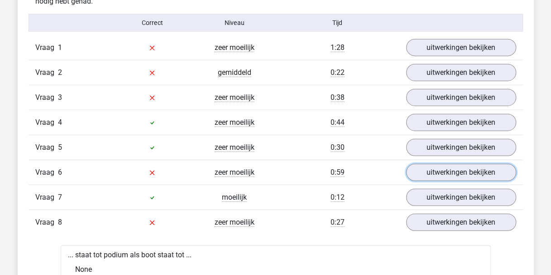
click at [463, 169] on link "uitwerkingen bekijken" at bounding box center [461, 172] width 110 height 17
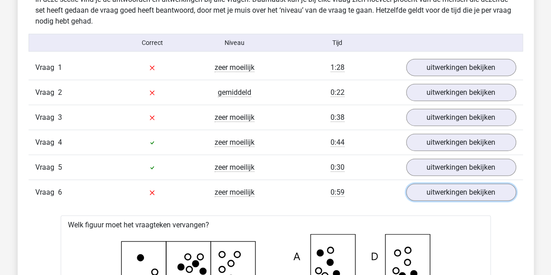
scroll to position [983, 0]
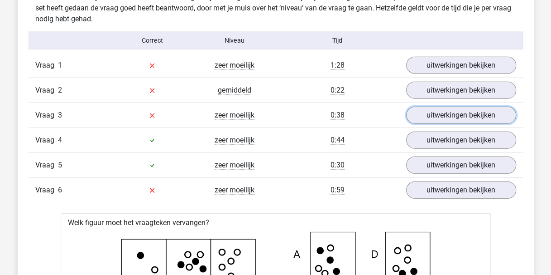
click at [455, 110] on link "uitwerkingen bekijken" at bounding box center [461, 114] width 110 height 17
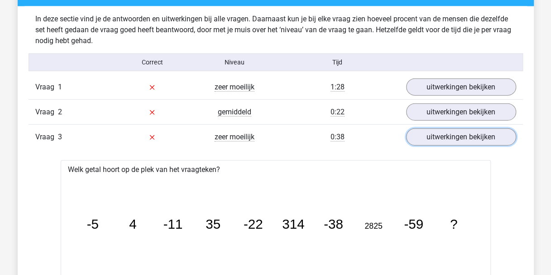
scroll to position [961, 0]
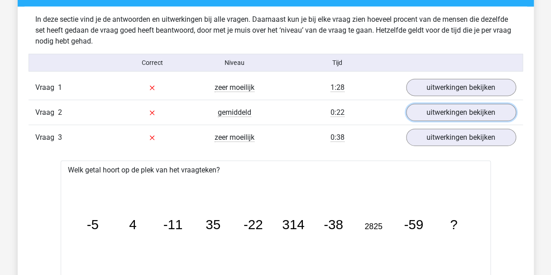
click at [426, 111] on link "uitwerkingen bekijken" at bounding box center [461, 112] width 110 height 17
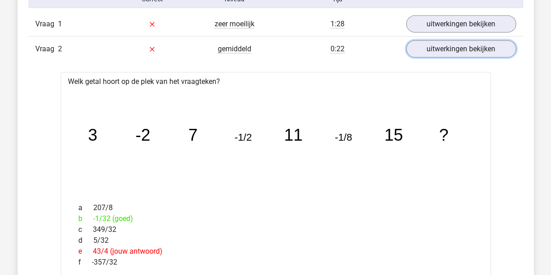
scroll to position [1016, 0]
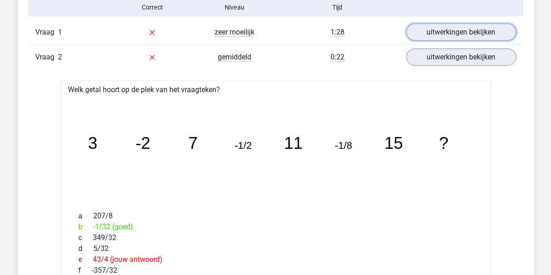
click at [438, 34] on link "uitwerkingen bekijken" at bounding box center [461, 32] width 110 height 17
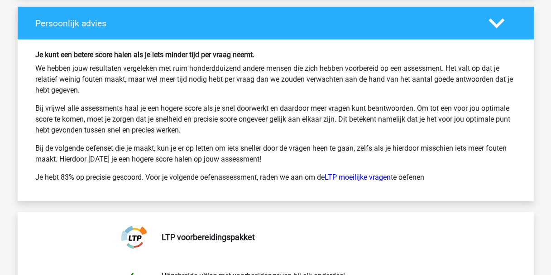
scroll to position [4654, 0]
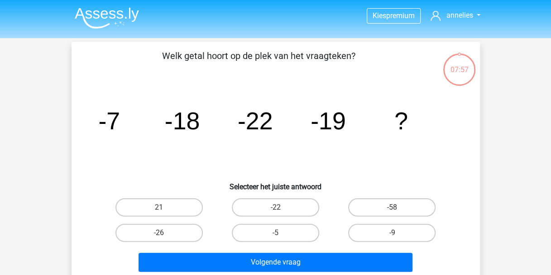
click at [106, 15] on img at bounding box center [107, 17] width 64 height 21
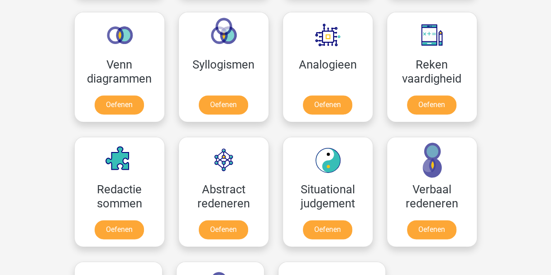
scroll to position [476, 0]
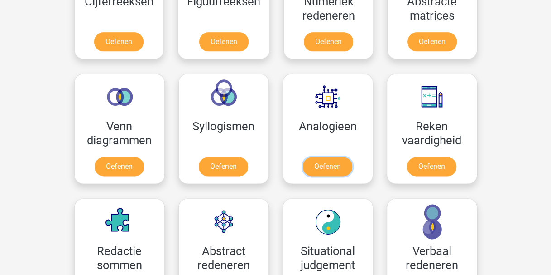
click at [329, 157] on link "Oefenen" at bounding box center [327, 166] width 49 height 19
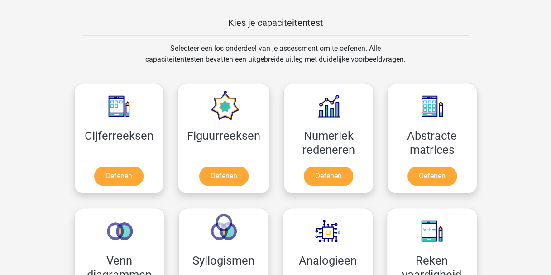
scroll to position [342, 0]
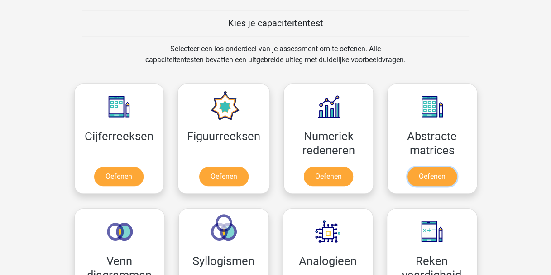
click at [439, 167] on link "Oefenen" at bounding box center [432, 176] width 49 height 19
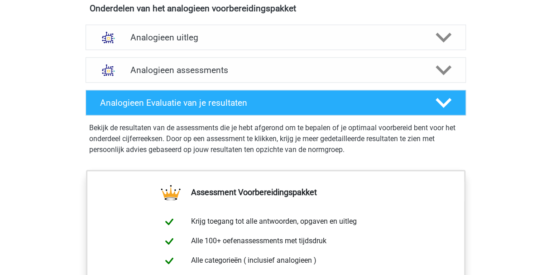
scroll to position [528, 0]
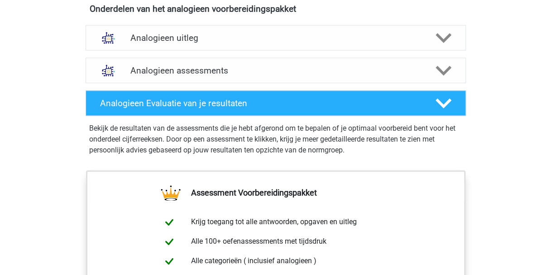
click at [440, 40] on icon at bounding box center [444, 38] width 16 height 16
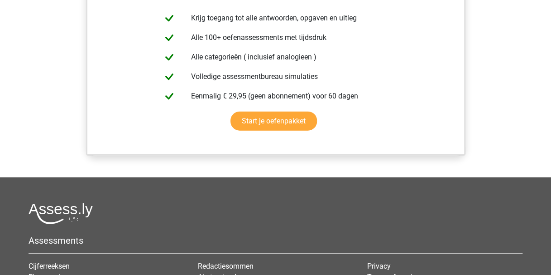
scroll to position [1012, 0]
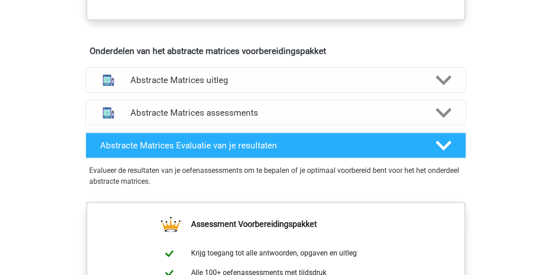
scroll to position [499, 0]
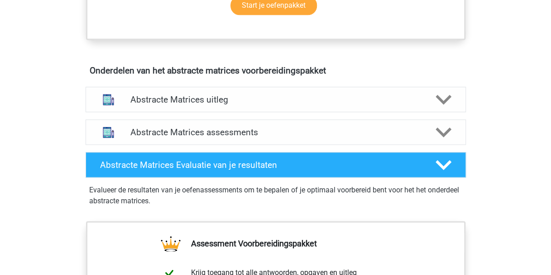
click at [355, 101] on h4 "Abstracte Matrices uitleg" at bounding box center [275, 99] width 291 height 10
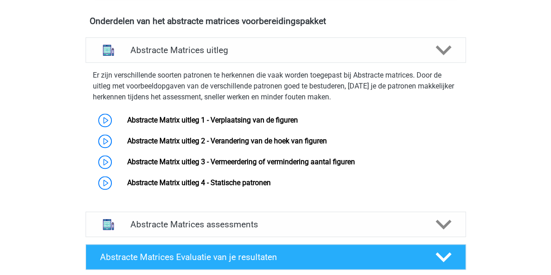
scroll to position [549, 0]
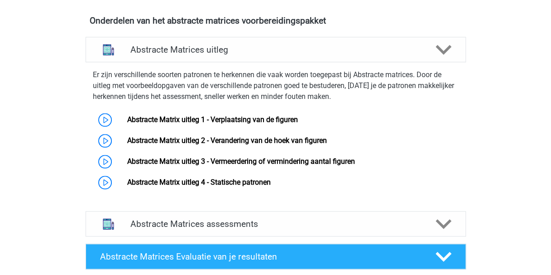
click at [267, 183] on link "Abstracte Matrix uitleg 4 - Statische patronen" at bounding box center [199, 182] width 144 height 9
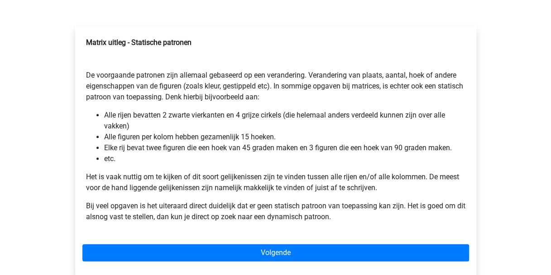
scroll to position [130, 0]
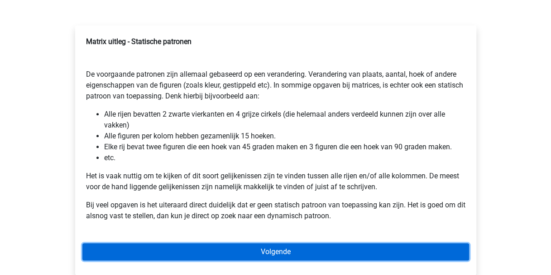
click at [277, 250] on link "Volgende" at bounding box center [275, 251] width 387 height 17
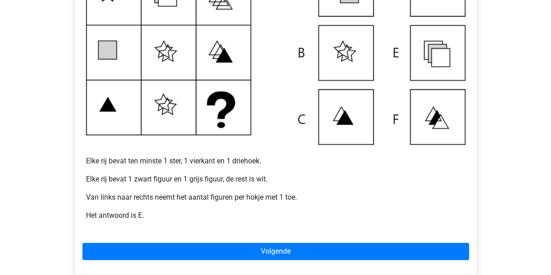
scroll to position [232, 0]
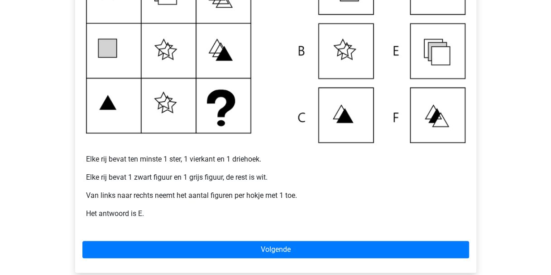
click at [270, 239] on div "Voorbeeld 1 Elke rij bevat ten minste 1 ster, 1 vierkant en 1 driehoek. Elke ri…" at bounding box center [275, 98] width 401 height 348
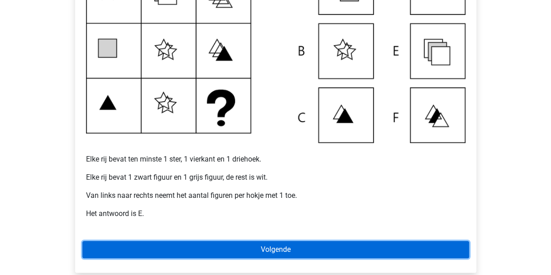
click at [278, 251] on link "Volgende" at bounding box center [275, 249] width 387 height 17
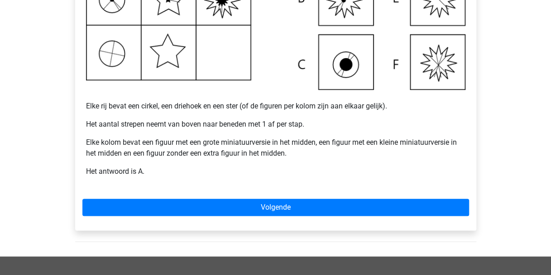
scroll to position [287, 0]
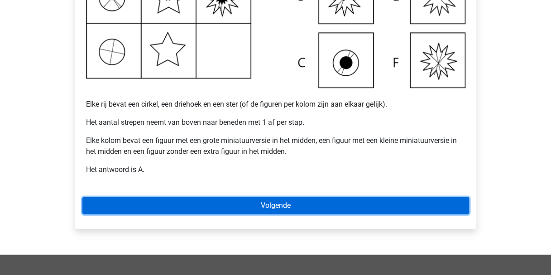
click at [281, 198] on link "Volgende" at bounding box center [275, 205] width 387 height 17
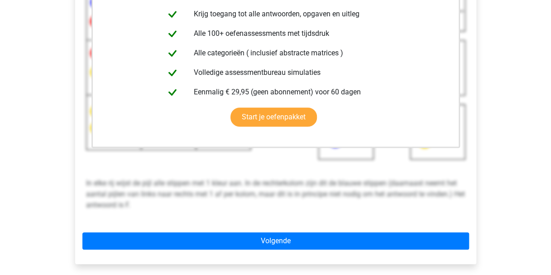
scroll to position [216, 0]
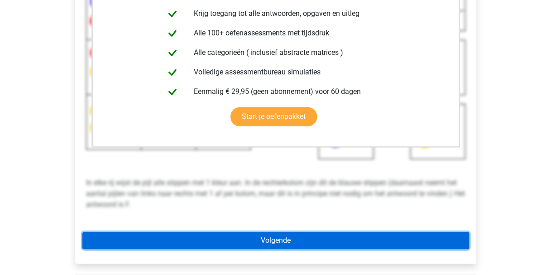
click at [264, 232] on link "Volgende" at bounding box center [275, 240] width 387 height 17
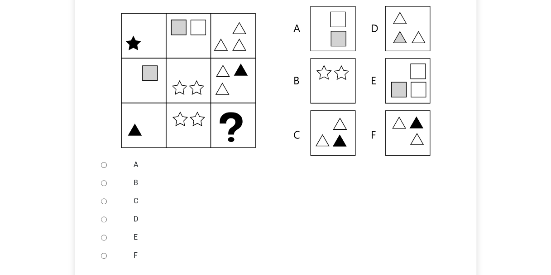
scroll to position [187, 0]
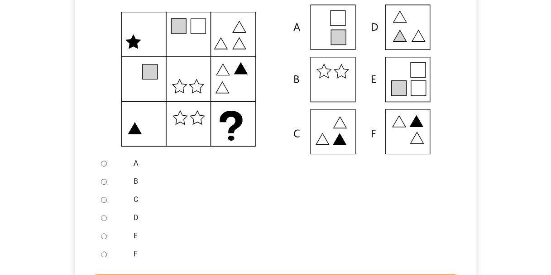
click at [121, 235] on div at bounding box center [112, 236] width 30 height 18
click at [107, 234] on div at bounding box center [112, 236] width 30 height 18
click at [102, 237] on input "E" at bounding box center [104, 236] width 6 height 6
radio input "true"
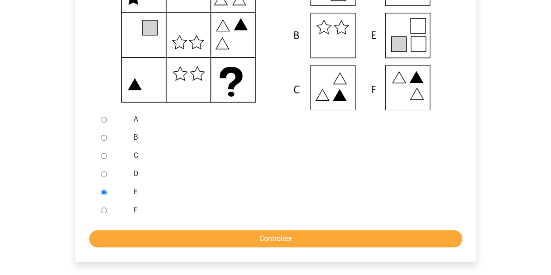
scroll to position [232, 0]
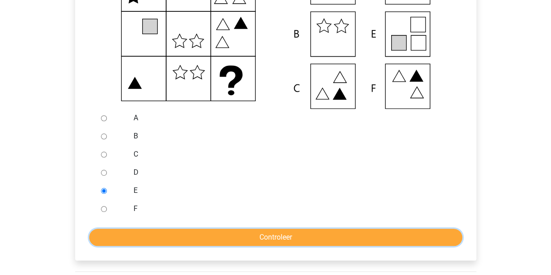
click at [242, 233] on input "Controleer" at bounding box center [275, 236] width 373 height 17
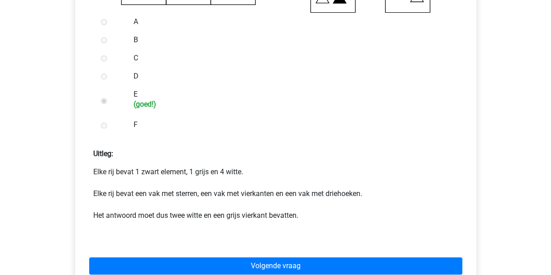
scroll to position [361, 0]
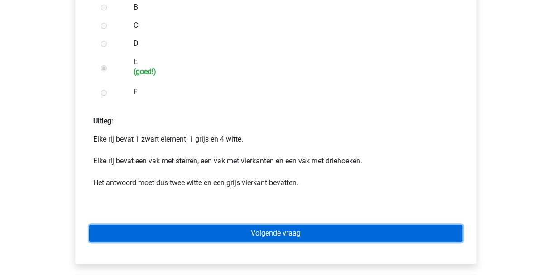
click at [287, 229] on link "Volgende vraag" at bounding box center [275, 232] width 373 height 17
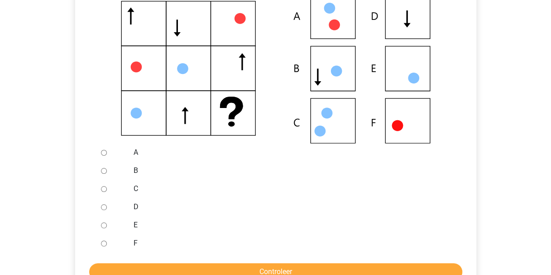
scroll to position [191, 0]
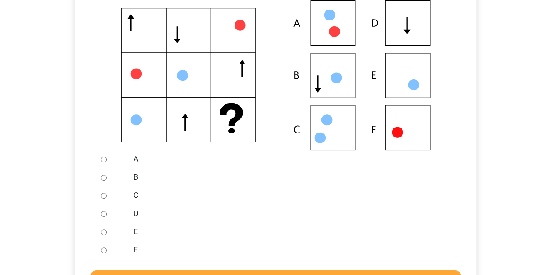
click at [121, 160] on div at bounding box center [112, 159] width 30 height 18
click at [102, 159] on input "A" at bounding box center [104, 159] width 6 height 6
radio input "true"
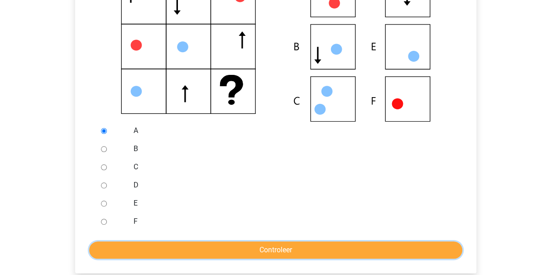
click at [250, 251] on input "Controleer" at bounding box center [275, 249] width 373 height 17
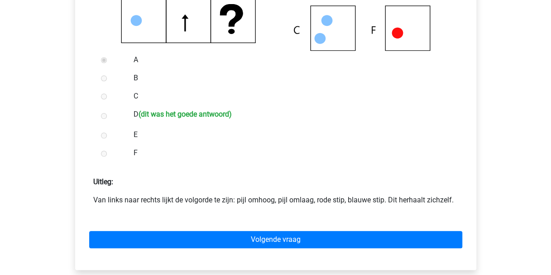
scroll to position [291, 0]
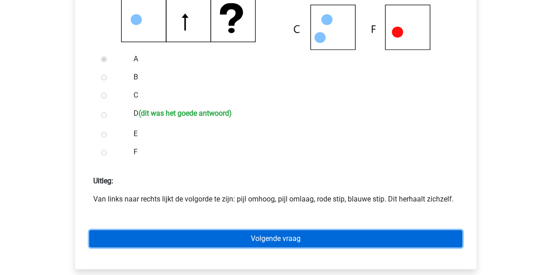
click at [270, 243] on link "Volgende vraag" at bounding box center [275, 238] width 373 height 17
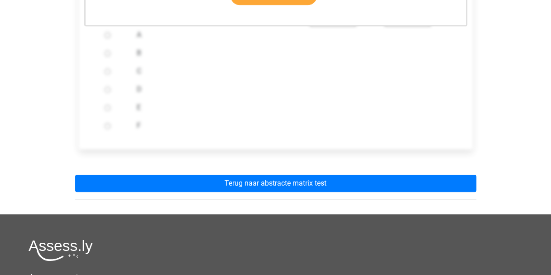
scroll to position [324, 0]
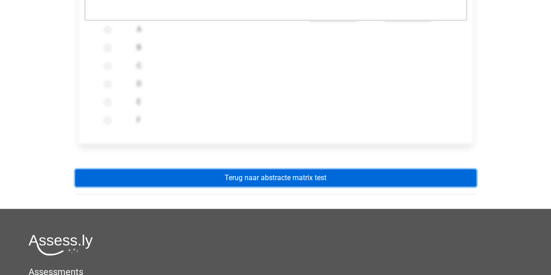
click at [288, 174] on link "Terug naar abstracte matrix test" at bounding box center [275, 177] width 401 height 17
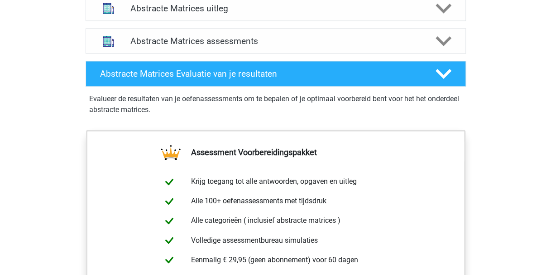
scroll to position [590, 0]
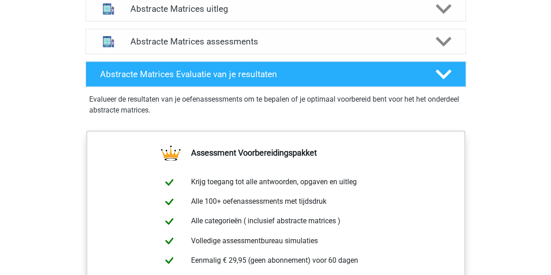
click at [448, 40] on polygon at bounding box center [444, 41] width 16 height 10
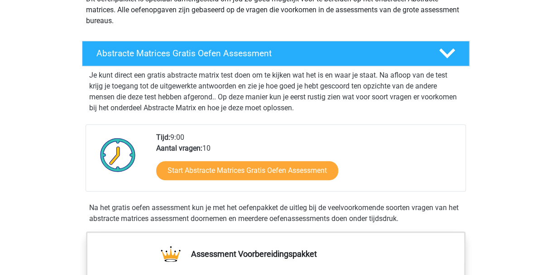
scroll to position [119, 0]
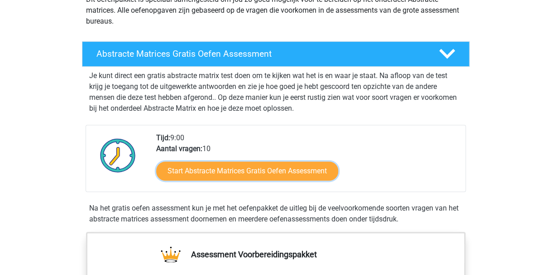
click at [319, 166] on link "Start Abstracte Matrices Gratis Oefen Assessment" at bounding box center [247, 170] width 182 height 19
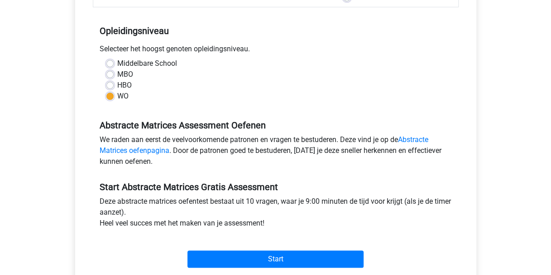
scroll to position [184, 0]
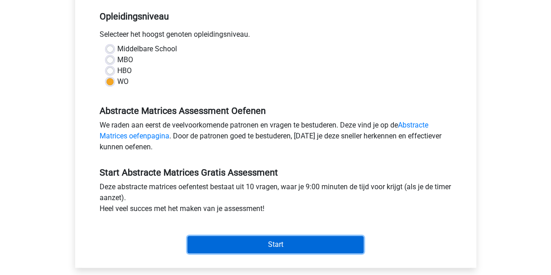
click at [283, 240] on input "Start" at bounding box center [276, 244] width 176 height 17
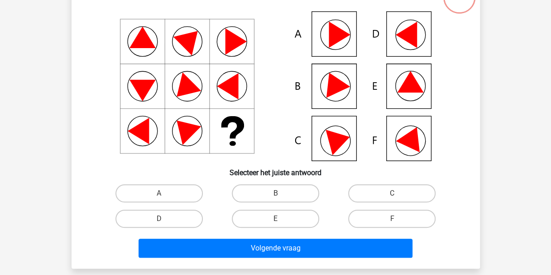
scroll to position [72, 0]
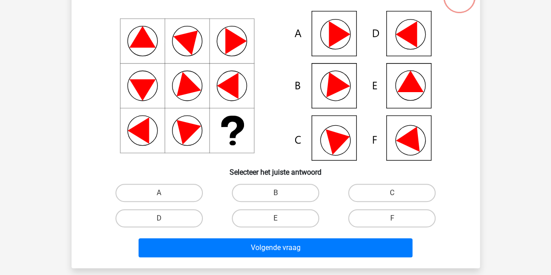
click at [274, 214] on label "E" at bounding box center [275, 218] width 87 height 18
click at [275, 218] on input "E" at bounding box center [278, 221] width 6 height 6
radio input "true"
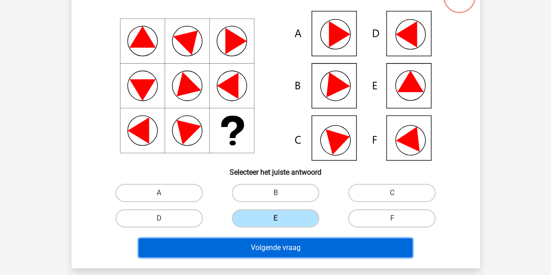
click at [273, 241] on button "Volgende vraag" at bounding box center [276, 247] width 274 height 19
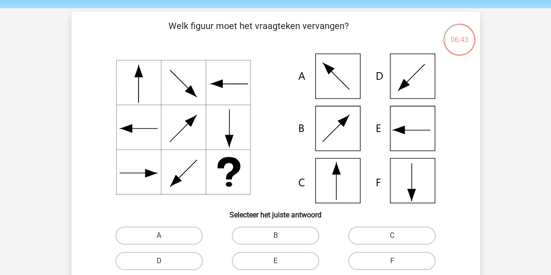
scroll to position [29, 0]
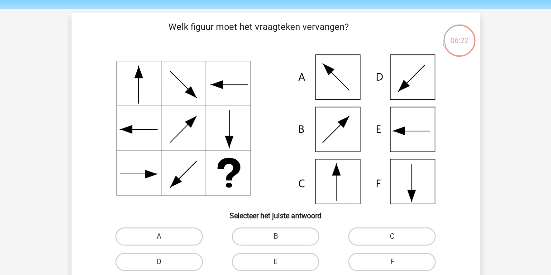
drag, startPoint x: 165, startPoint y: 236, endPoint x: 223, endPoint y: 213, distance: 62.4
click at [223, 213] on div "Welk figuur moet het vraagteken vervangen?" at bounding box center [275, 162] width 401 height 284
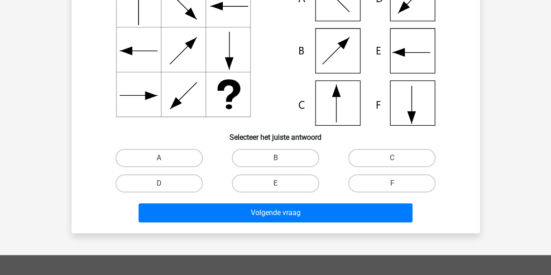
scroll to position [113, 0]
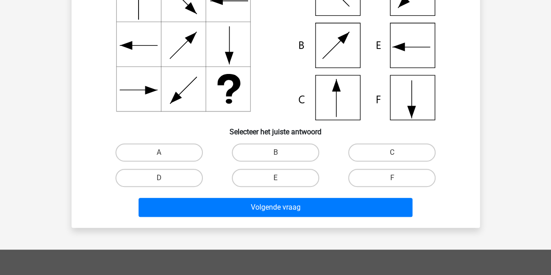
click at [184, 155] on label "A" at bounding box center [159, 152] width 87 height 18
click at [165, 155] on input "A" at bounding box center [162, 155] width 6 height 6
radio input "true"
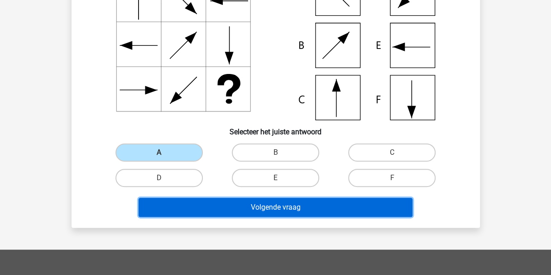
click at [247, 202] on button "Volgende vraag" at bounding box center [276, 207] width 274 height 19
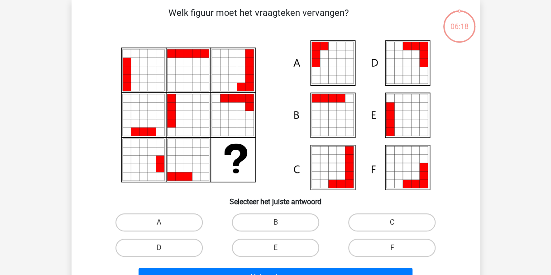
scroll to position [42, 0]
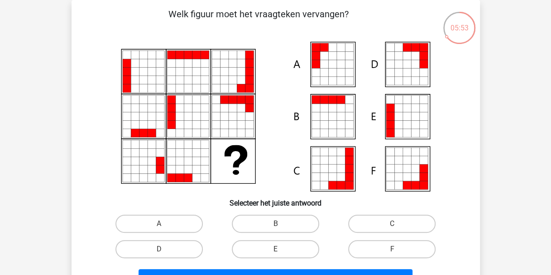
click at [285, 253] on label "E" at bounding box center [275, 249] width 87 height 18
click at [281, 253] on input "E" at bounding box center [278, 252] width 6 height 6
radio input "true"
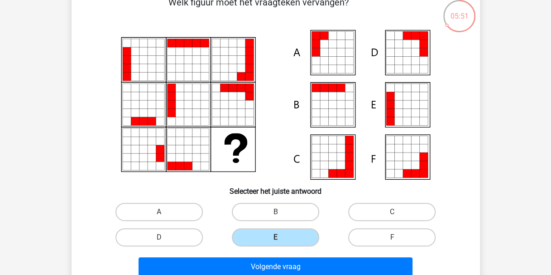
scroll to position [54, 0]
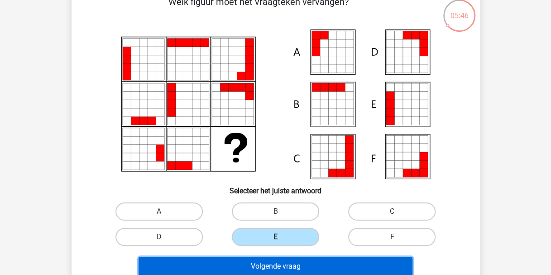
click at [307, 270] on button "Volgende vraag" at bounding box center [276, 265] width 274 height 19
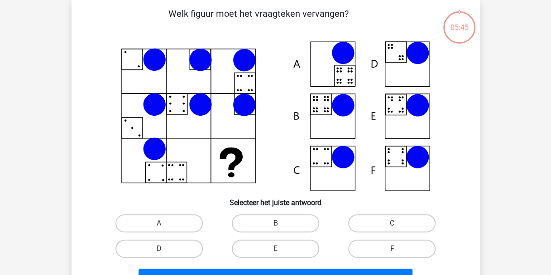
scroll to position [42, 0]
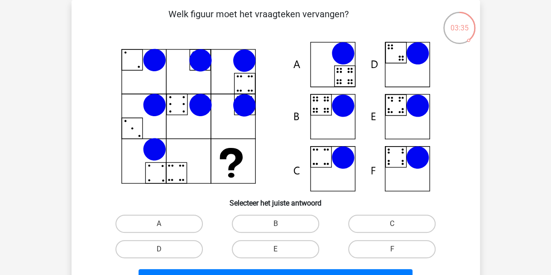
click at [270, 219] on label "B" at bounding box center [275, 223] width 87 height 18
click at [275, 223] on input "B" at bounding box center [278, 226] width 6 height 6
radio input "true"
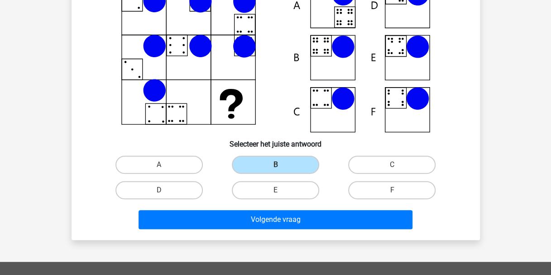
scroll to position [101, 0]
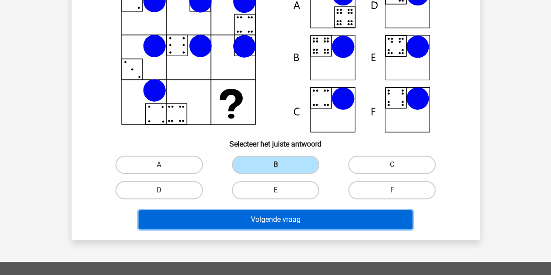
click at [275, 221] on button "Volgende vraag" at bounding box center [276, 219] width 274 height 19
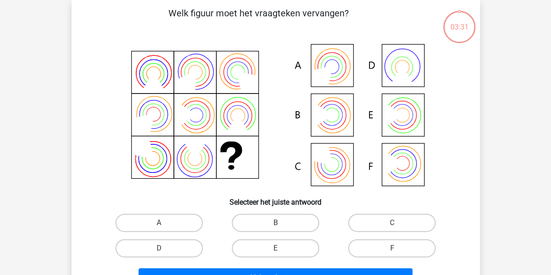
scroll to position [42, 0]
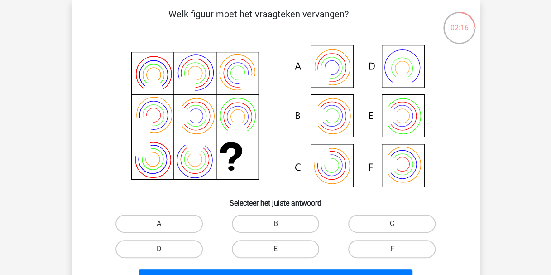
click at [332, 164] on icon at bounding box center [325, 158] width 31 height 31
click at [402, 222] on label "C" at bounding box center [391, 223] width 87 height 18
click at [398, 223] on input "C" at bounding box center [395, 226] width 6 height 6
radio input "true"
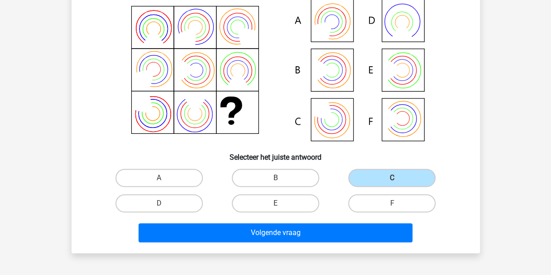
scroll to position [88, 0]
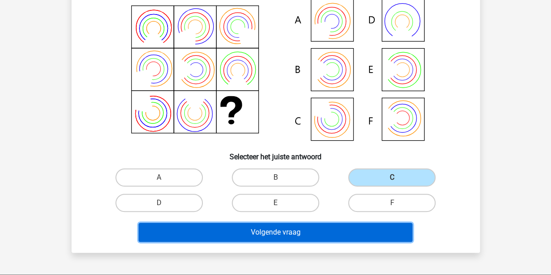
click at [307, 233] on button "Volgende vraag" at bounding box center [276, 231] width 274 height 19
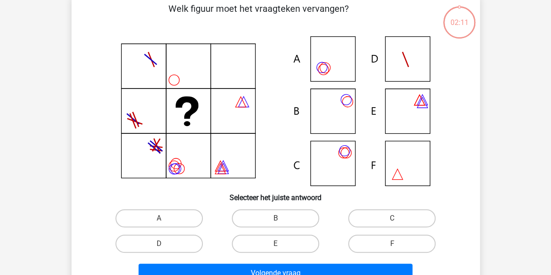
scroll to position [42, 0]
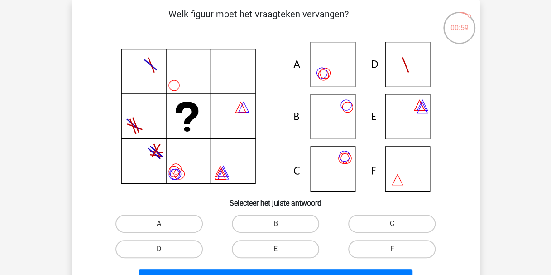
click at [344, 80] on icon at bounding box center [275, 117] width 365 height 150
click at [170, 219] on label "A" at bounding box center [159, 223] width 87 height 18
click at [165, 223] on input "A" at bounding box center [162, 226] width 6 height 6
radio input "true"
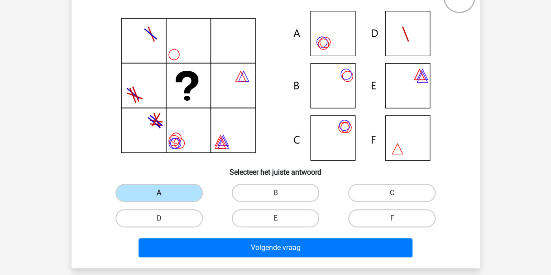
scroll to position [73, 0]
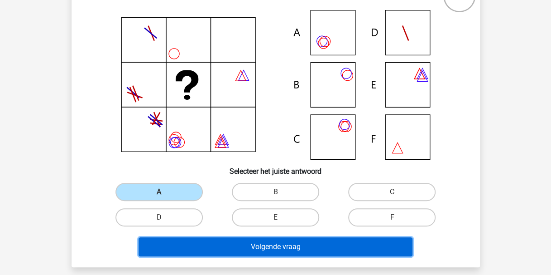
click at [275, 241] on button "Volgende vraag" at bounding box center [276, 246] width 274 height 19
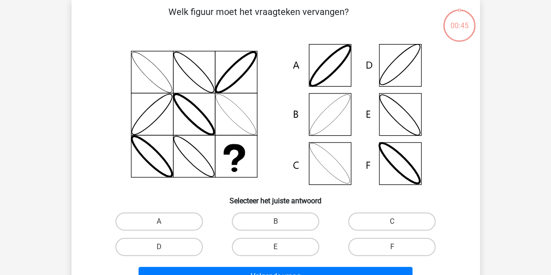
scroll to position [42, 0]
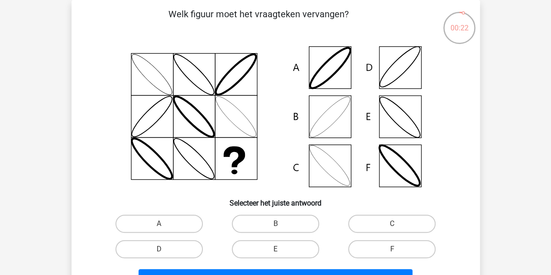
click at [279, 222] on label "B" at bounding box center [275, 223] width 87 height 18
click at [279, 223] on input "B" at bounding box center [278, 226] width 6 height 6
radio input "true"
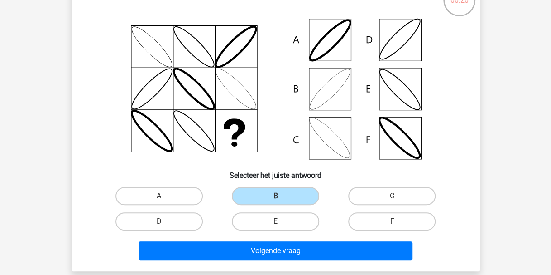
scroll to position [73, 0]
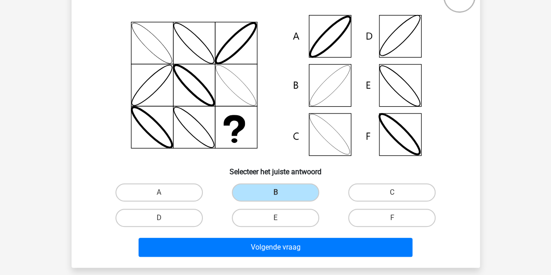
click at [173, 222] on label "D" at bounding box center [159, 217] width 87 height 18
click at [165, 222] on input "D" at bounding box center [162, 220] width 6 height 6
radio input "true"
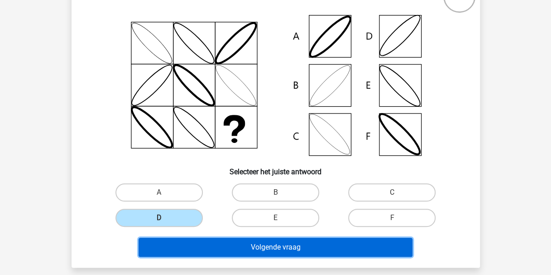
click at [278, 247] on button "Volgende vraag" at bounding box center [276, 246] width 274 height 19
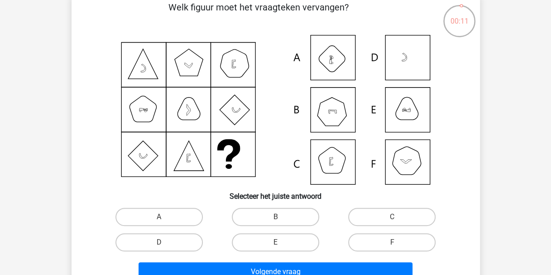
scroll to position [51, 0]
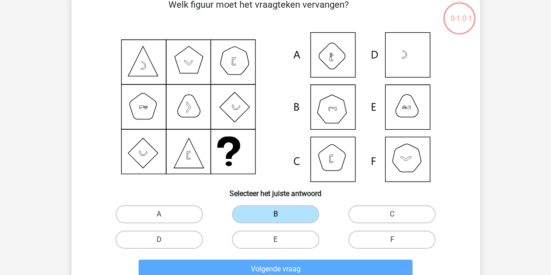
scroll to position [78, 0]
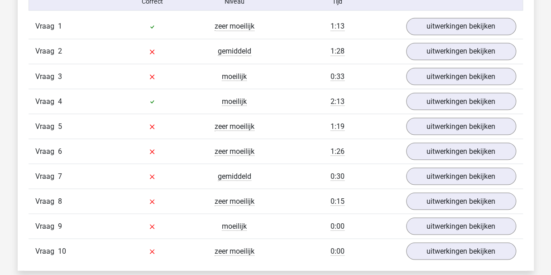
scroll to position [758, 0]
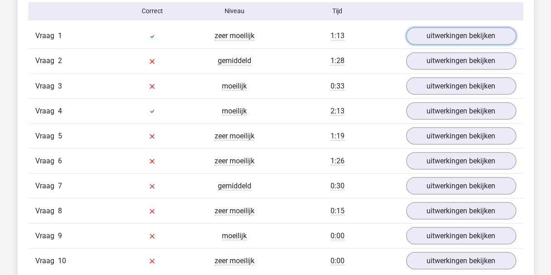
click at [441, 30] on link "uitwerkingen bekijken" at bounding box center [461, 35] width 110 height 17
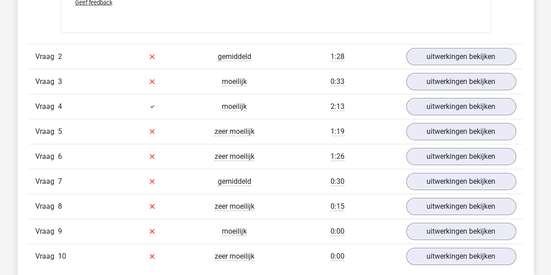
scroll to position [1343, 0]
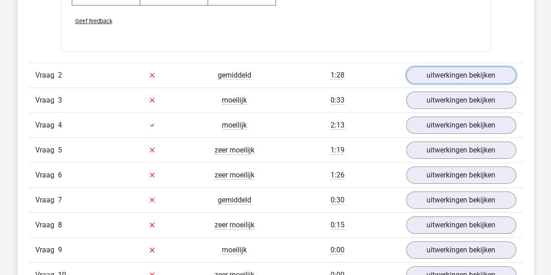
click at [449, 76] on link "uitwerkingen bekijken" at bounding box center [461, 75] width 110 height 17
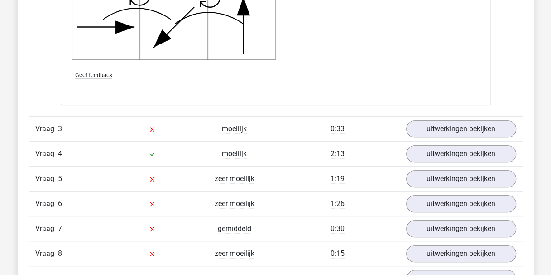
scroll to position [1933, 0]
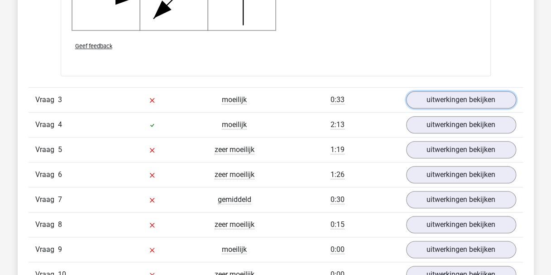
click at [439, 99] on link "uitwerkingen bekijken" at bounding box center [461, 99] width 110 height 17
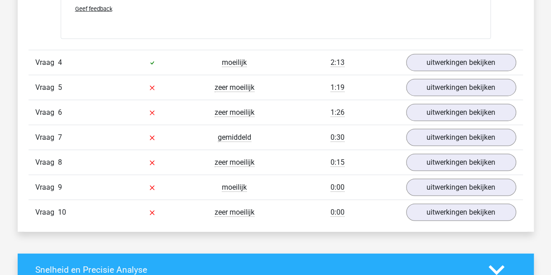
scroll to position [2656, 0]
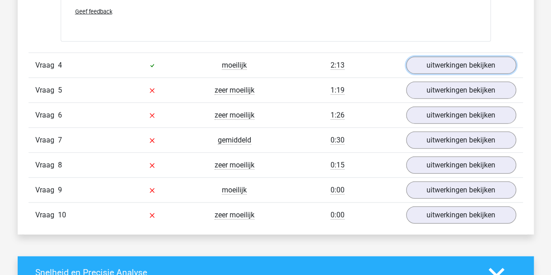
click at [437, 61] on link "uitwerkingen bekijken" at bounding box center [461, 65] width 110 height 17
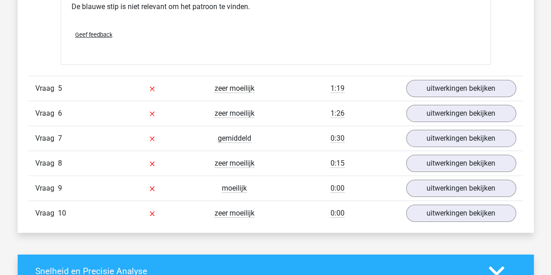
scroll to position [3042, 0]
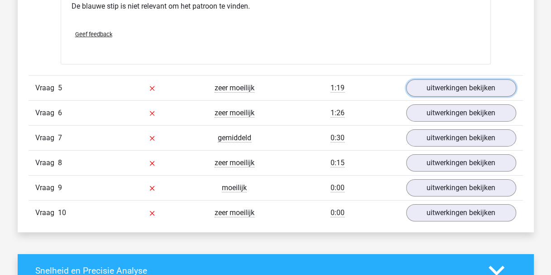
click at [421, 82] on link "uitwerkingen bekijken" at bounding box center [461, 87] width 110 height 17
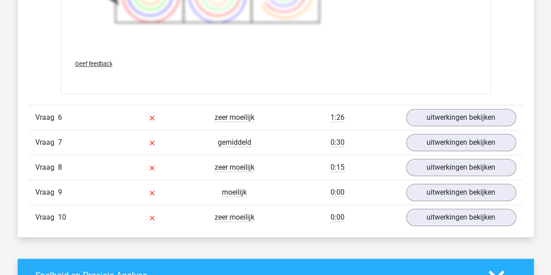
scroll to position [3646, 0]
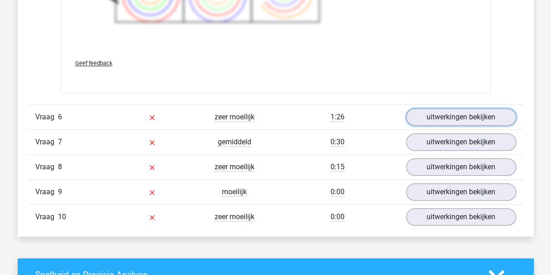
click at [437, 111] on link "uitwerkingen bekijken" at bounding box center [461, 116] width 110 height 17
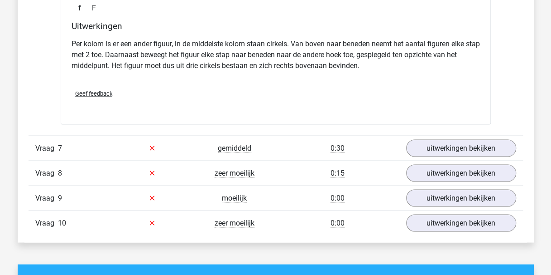
scroll to position [4017, 0]
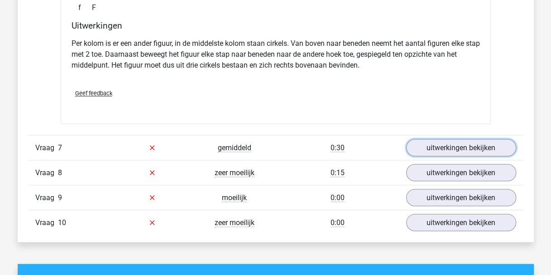
click at [447, 139] on link "uitwerkingen bekijken" at bounding box center [461, 147] width 110 height 17
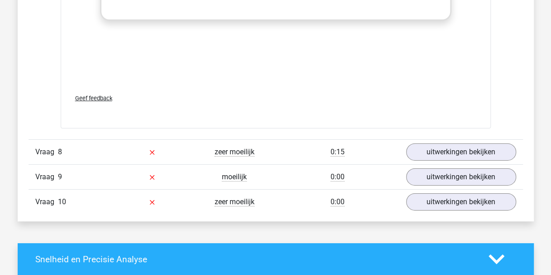
scroll to position [4652, 0]
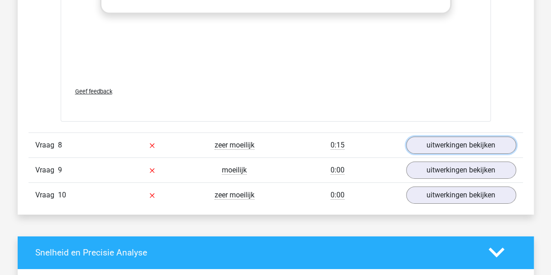
click at [436, 136] on link "uitwerkingen bekijken" at bounding box center [461, 144] width 110 height 17
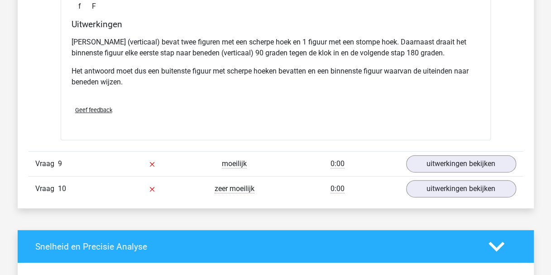
scroll to position [5053, 0]
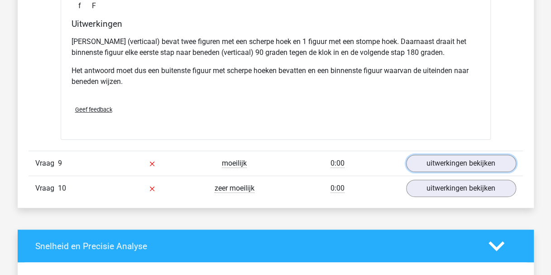
click at [435, 162] on link "uitwerkingen bekijken" at bounding box center [461, 163] width 110 height 17
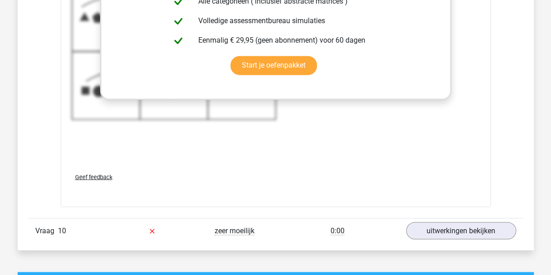
scroll to position [5620, 0]
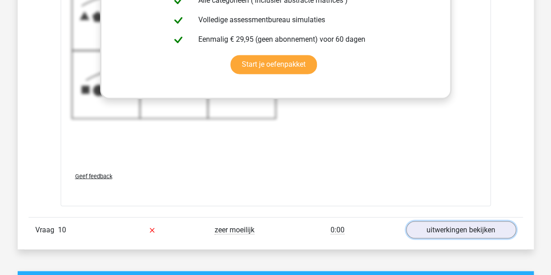
click at [421, 221] on link "uitwerkingen bekijken" at bounding box center [461, 229] width 110 height 17
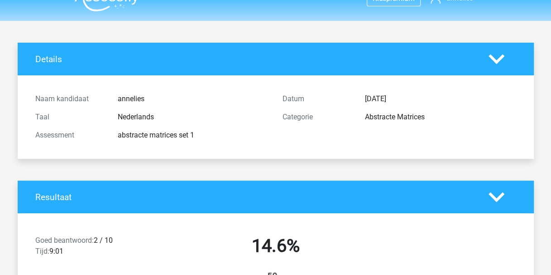
scroll to position [0, 0]
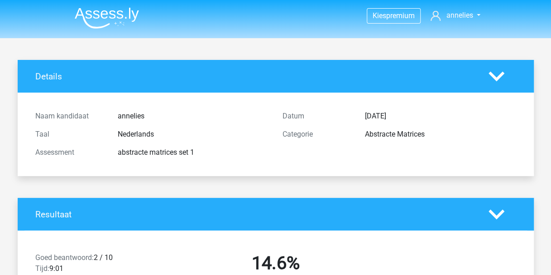
click at [117, 17] on img at bounding box center [107, 17] width 64 height 21
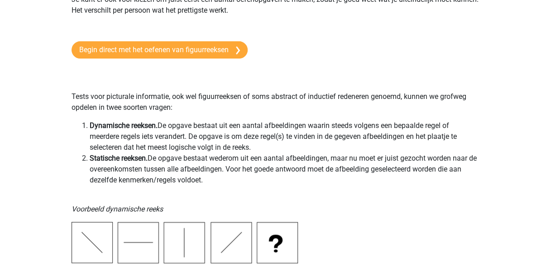
scroll to position [101, 0]
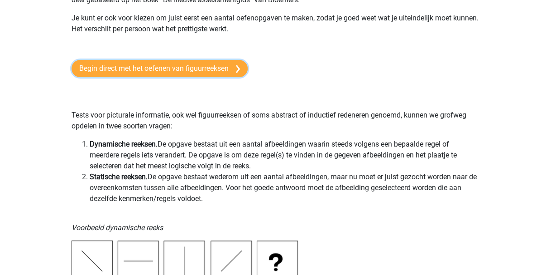
click at [199, 71] on link "Begin direct met het oefenen van figuurreeksen" at bounding box center [160, 68] width 176 height 17
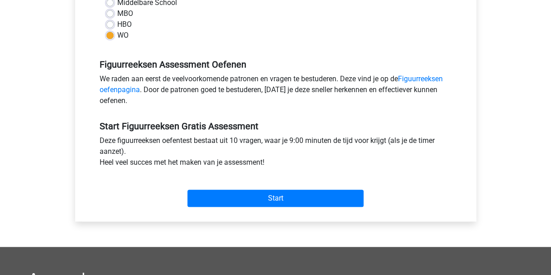
scroll to position [231, 0]
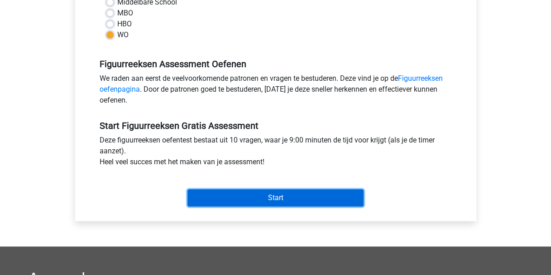
click at [277, 198] on input "Start" at bounding box center [276, 197] width 176 height 17
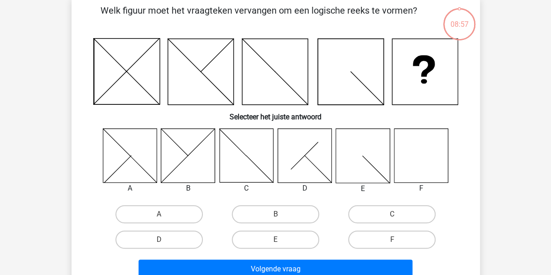
scroll to position [48, 0]
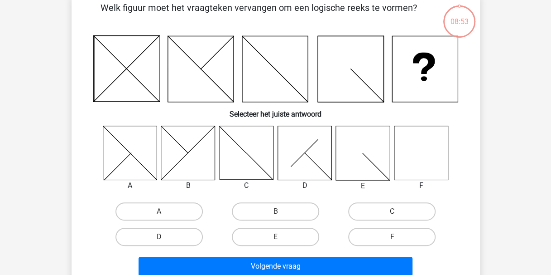
click at [390, 239] on label "F" at bounding box center [391, 236] width 87 height 18
click at [392, 239] on input "F" at bounding box center [395, 240] width 6 height 6
radio input "true"
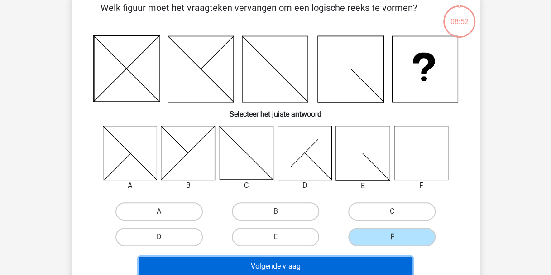
click at [342, 262] on button "Volgende vraag" at bounding box center [276, 265] width 274 height 19
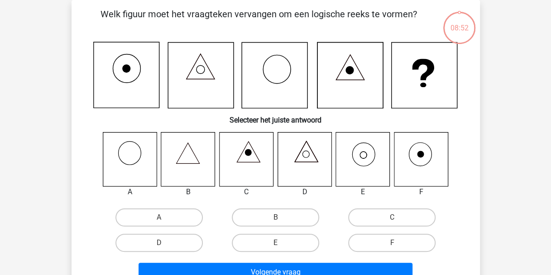
scroll to position [42, 0]
click at [270, 237] on label "E" at bounding box center [275, 242] width 87 height 18
click at [275, 242] on input "E" at bounding box center [278, 245] width 6 height 6
radio input "true"
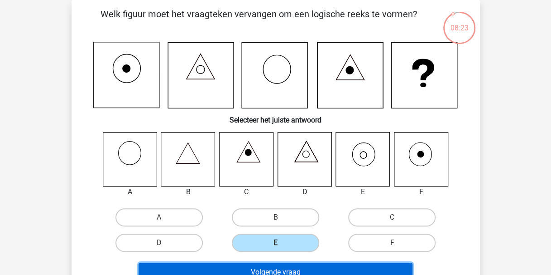
click at [295, 270] on button "Volgende vraag" at bounding box center [276, 271] width 274 height 19
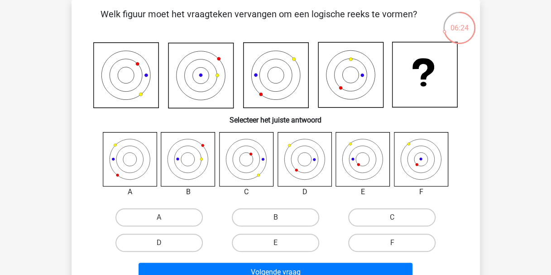
click at [278, 243] on input "E" at bounding box center [278, 245] width 6 height 6
radio input "true"
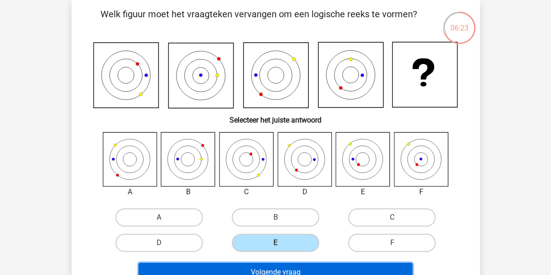
click at [291, 268] on button "Volgende vraag" at bounding box center [276, 271] width 274 height 19
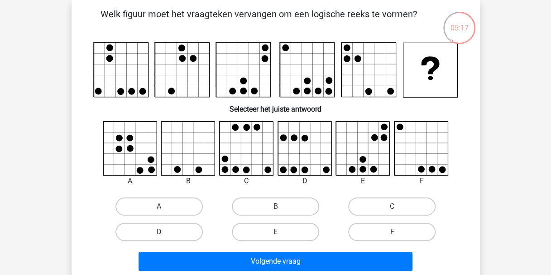
click at [280, 210] on input "B" at bounding box center [278, 209] width 6 height 6
radio input "true"
click at [179, 226] on label "D" at bounding box center [159, 231] width 87 height 18
click at [165, 232] on input "D" at bounding box center [162, 235] width 6 height 6
radio input "true"
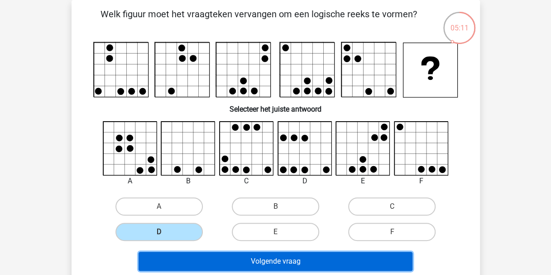
click at [268, 258] on button "Volgende vraag" at bounding box center [276, 260] width 274 height 19
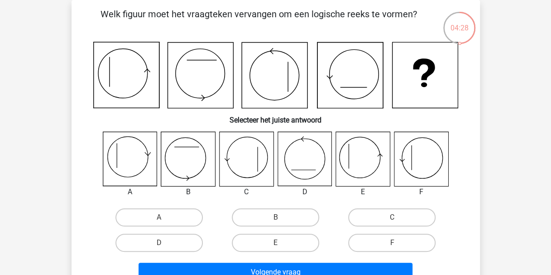
click at [380, 238] on label "F" at bounding box center [391, 242] width 87 height 18
click at [392, 242] on input "F" at bounding box center [395, 245] width 6 height 6
radio input "true"
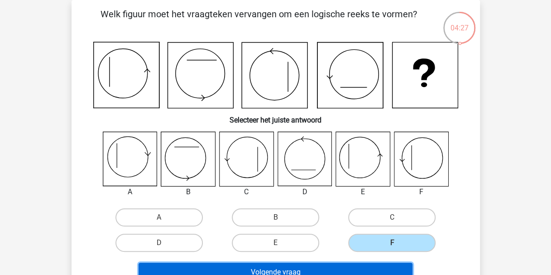
click at [316, 266] on button "Volgende vraag" at bounding box center [276, 271] width 274 height 19
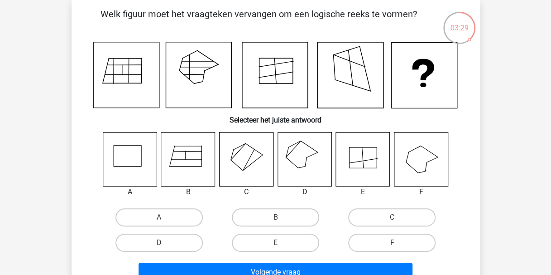
click at [367, 244] on label "F" at bounding box center [391, 242] width 87 height 18
click at [392, 244] on input "F" at bounding box center [395, 245] width 6 height 6
radio input "true"
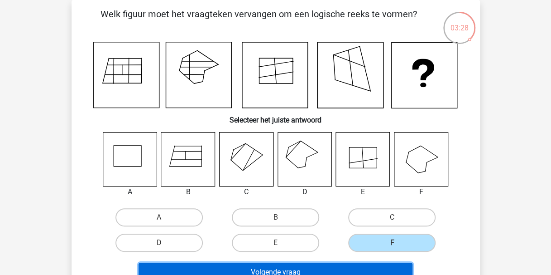
click at [319, 266] on button "Volgende vraag" at bounding box center [276, 271] width 274 height 19
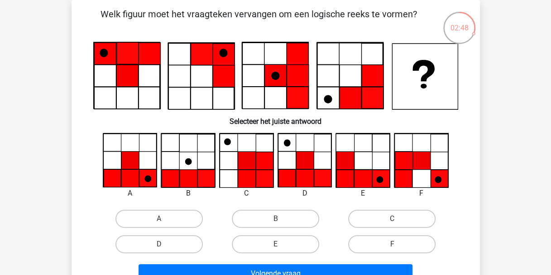
click at [174, 222] on label "A" at bounding box center [159, 218] width 87 height 18
click at [165, 222] on input "A" at bounding box center [162, 221] width 6 height 6
radio input "true"
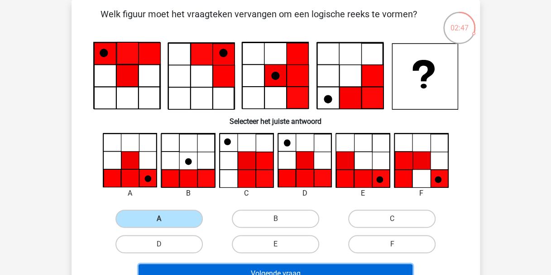
click at [263, 267] on button "Volgende vraag" at bounding box center [276, 273] width 274 height 19
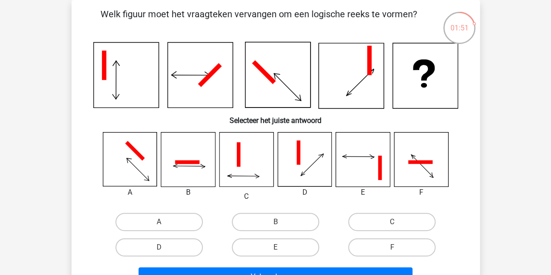
click at [159, 217] on label "A" at bounding box center [159, 222] width 87 height 18
click at [159, 222] on input "A" at bounding box center [162, 225] width 6 height 6
radio input "true"
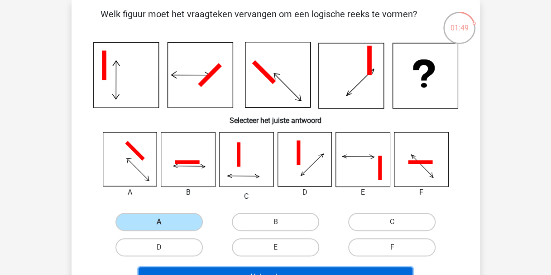
click at [257, 270] on button "Volgende vraag" at bounding box center [276, 276] width 274 height 19
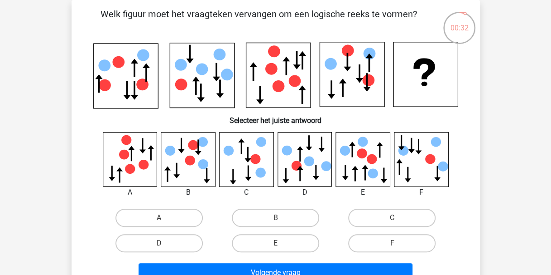
click at [272, 223] on label "B" at bounding box center [275, 217] width 87 height 18
click at [275, 223] on input "B" at bounding box center [278, 220] width 6 height 6
radio input "true"
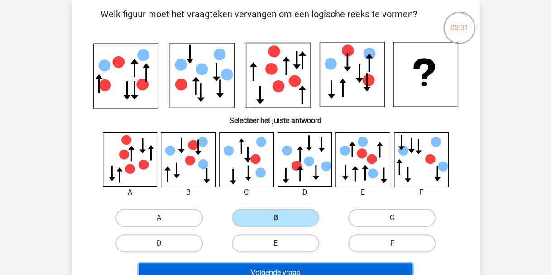
click at [310, 269] on button "Volgende vraag" at bounding box center [276, 272] width 274 height 19
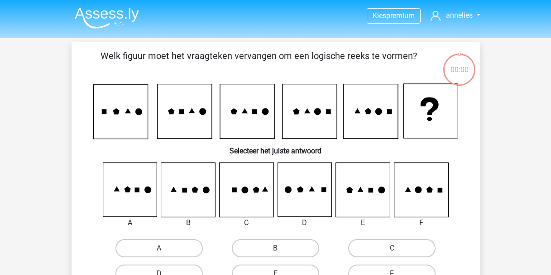
scroll to position [42, 0]
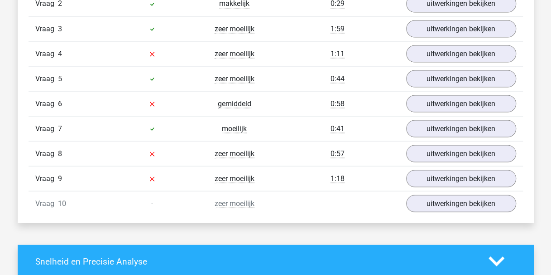
scroll to position [816, 0]
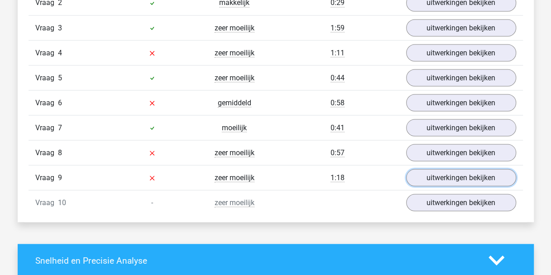
click at [434, 169] on link "uitwerkingen bekijken" at bounding box center [461, 177] width 110 height 17
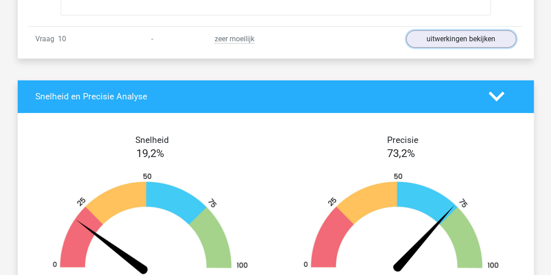
scroll to position [1738, 0]
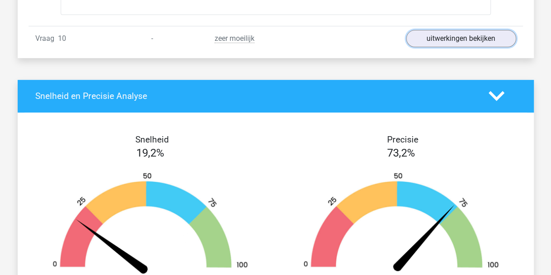
click at [454, 38] on link "uitwerkingen bekijken" at bounding box center [461, 38] width 110 height 17
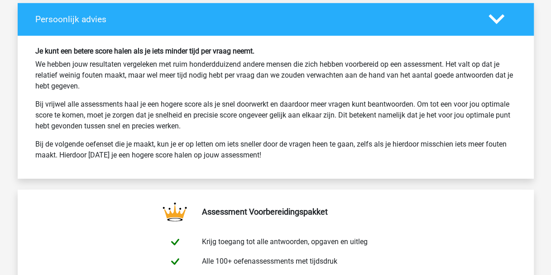
scroll to position [2865, 0]
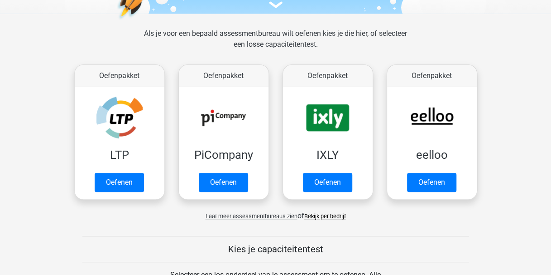
scroll to position [147, 0]
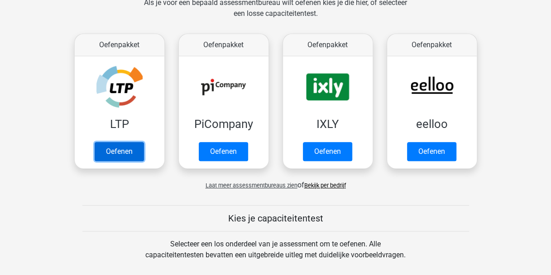
click at [126, 151] on link "Oefenen" at bounding box center [119, 151] width 49 height 19
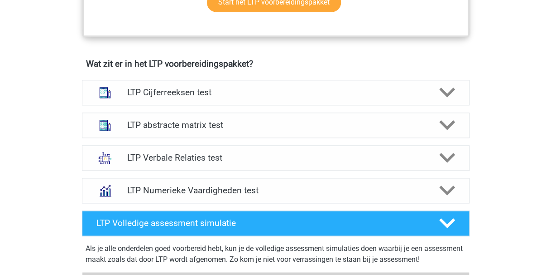
scroll to position [530, 0]
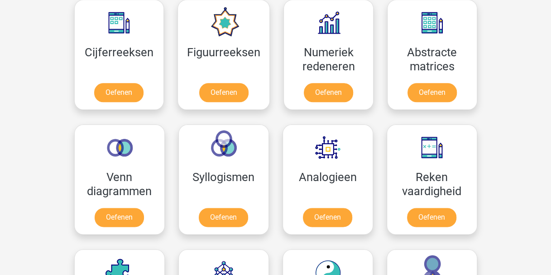
scroll to position [421, 0]
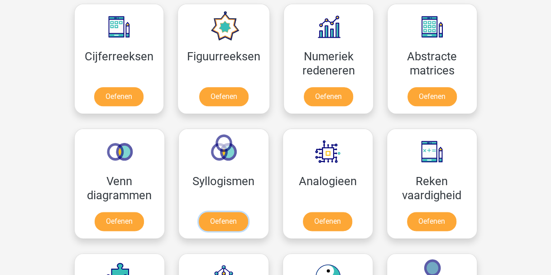
click at [229, 212] on link "Oefenen" at bounding box center [223, 221] width 49 height 19
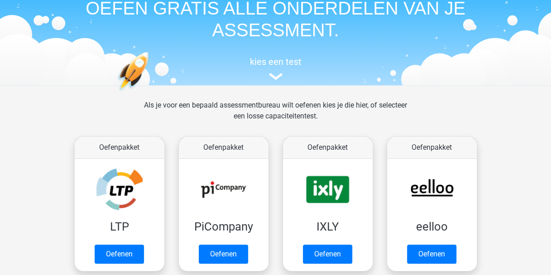
scroll to position [45, 0]
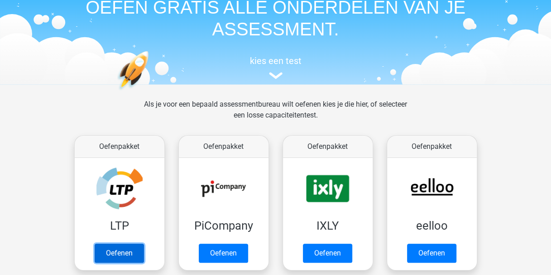
click at [124, 243] on link "Oefenen" at bounding box center [119, 252] width 49 height 19
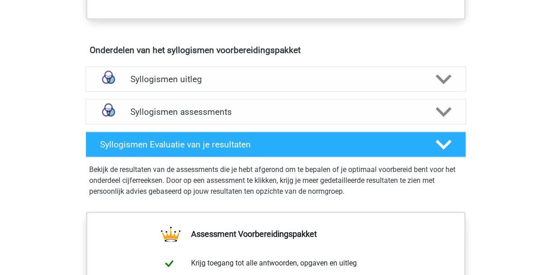
scroll to position [480, 0]
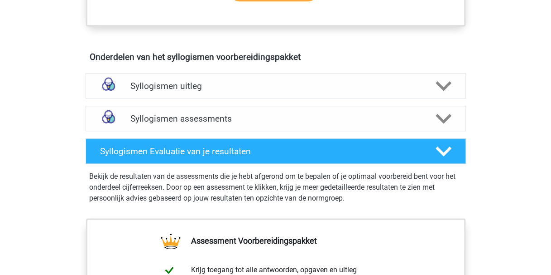
click at [440, 85] on polygon at bounding box center [444, 86] width 16 height 10
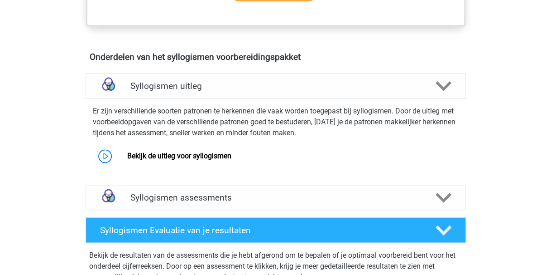
click at [154, 156] on link "Bekijk de uitleg voor syllogismen" at bounding box center [179, 155] width 104 height 9
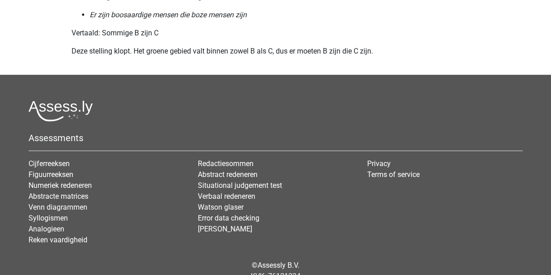
scroll to position [1297, 0]
